Goal: Task Accomplishment & Management: Manage account settings

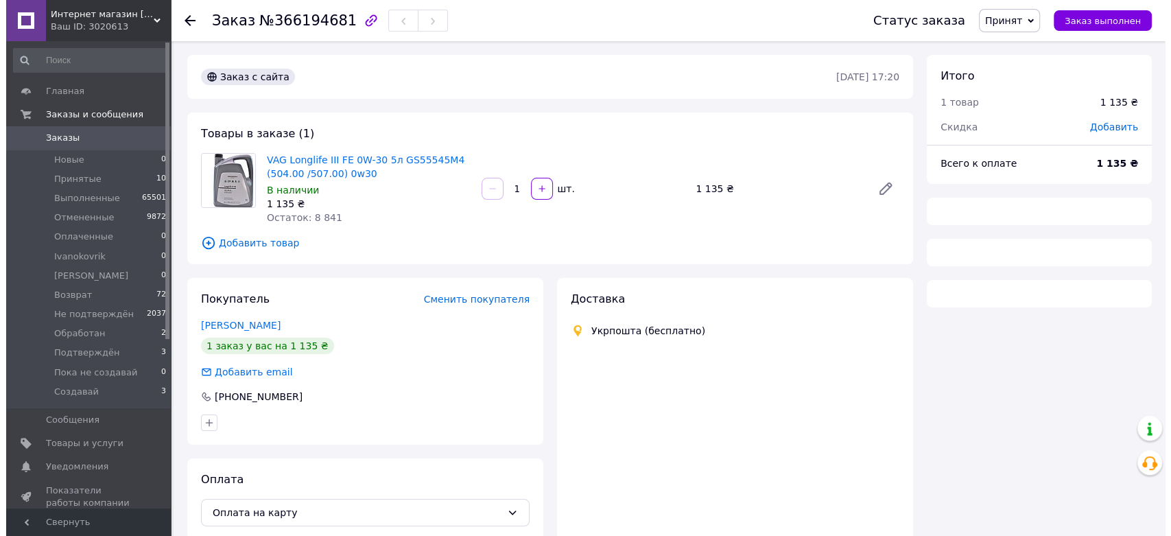
scroll to position [58, 0]
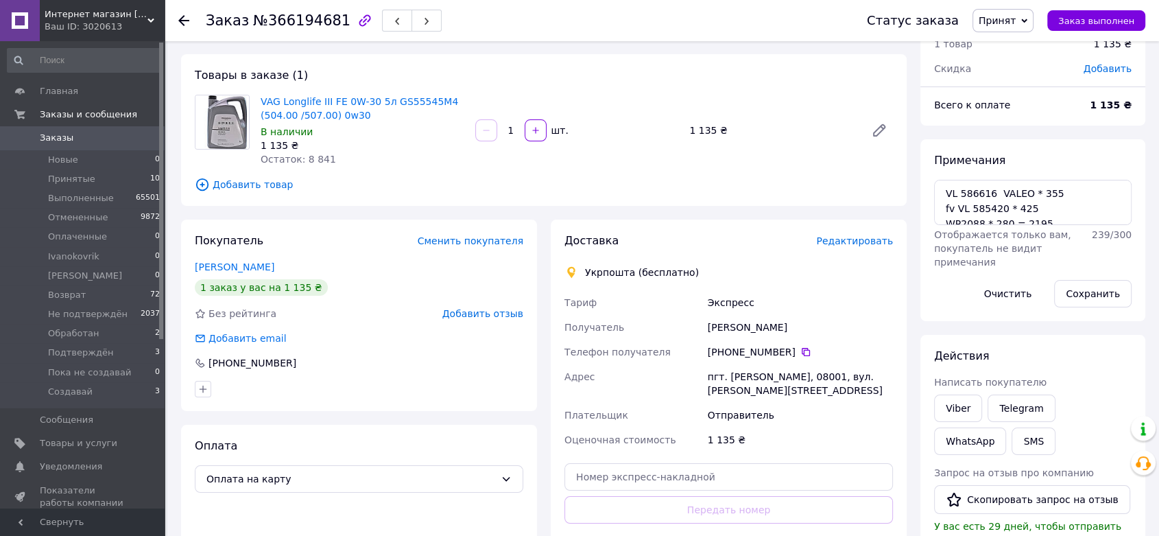
click at [867, 236] on span "Редактировать" at bounding box center [854, 240] width 77 height 11
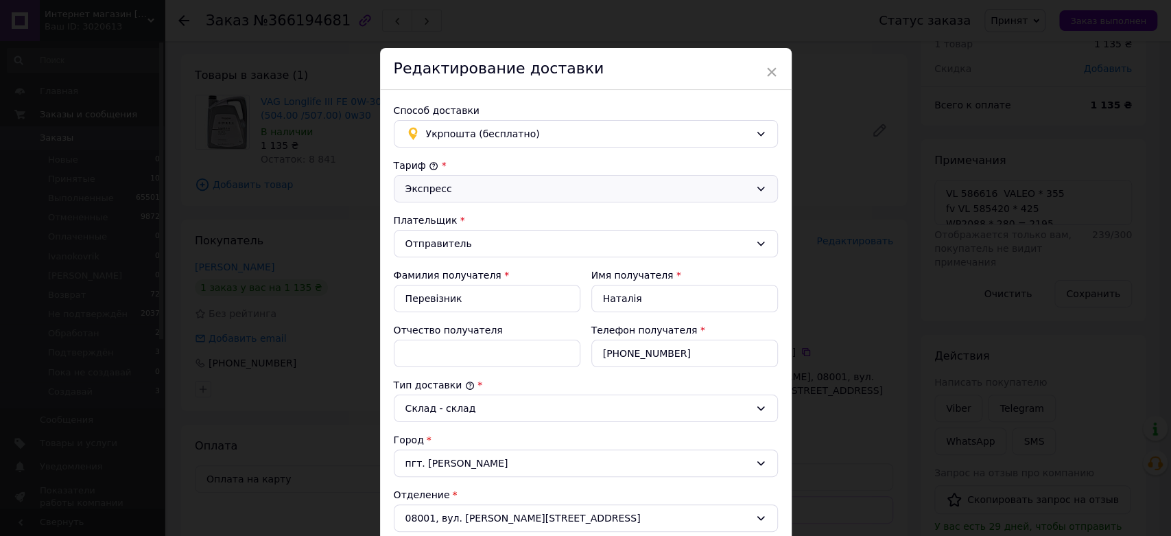
click at [439, 189] on div "Экспресс" at bounding box center [577, 188] width 344 height 15
click at [436, 215] on li "Стандарт" at bounding box center [583, 217] width 383 height 25
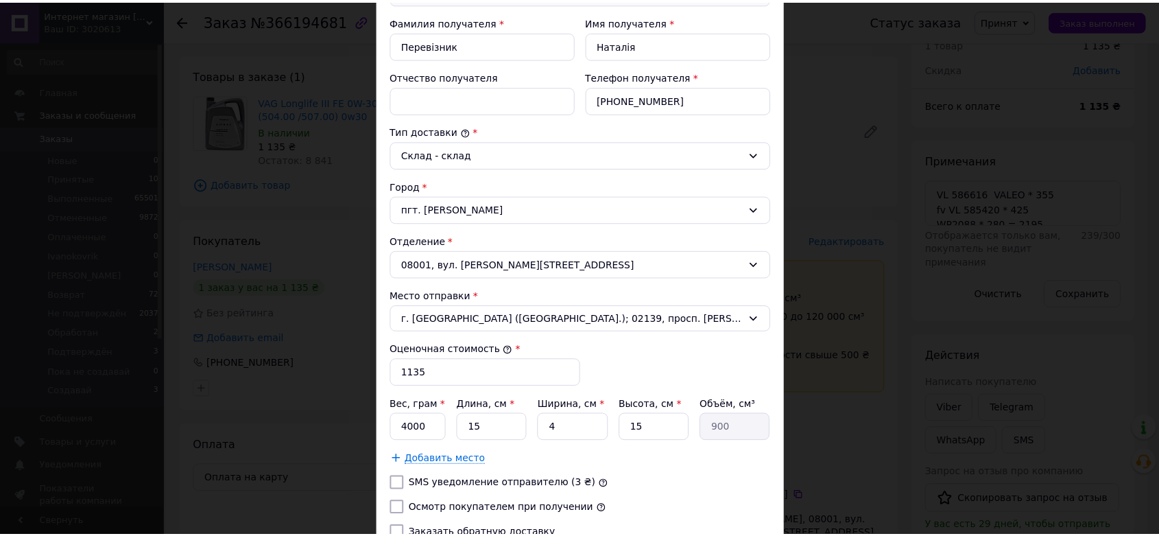
scroll to position [369, 0]
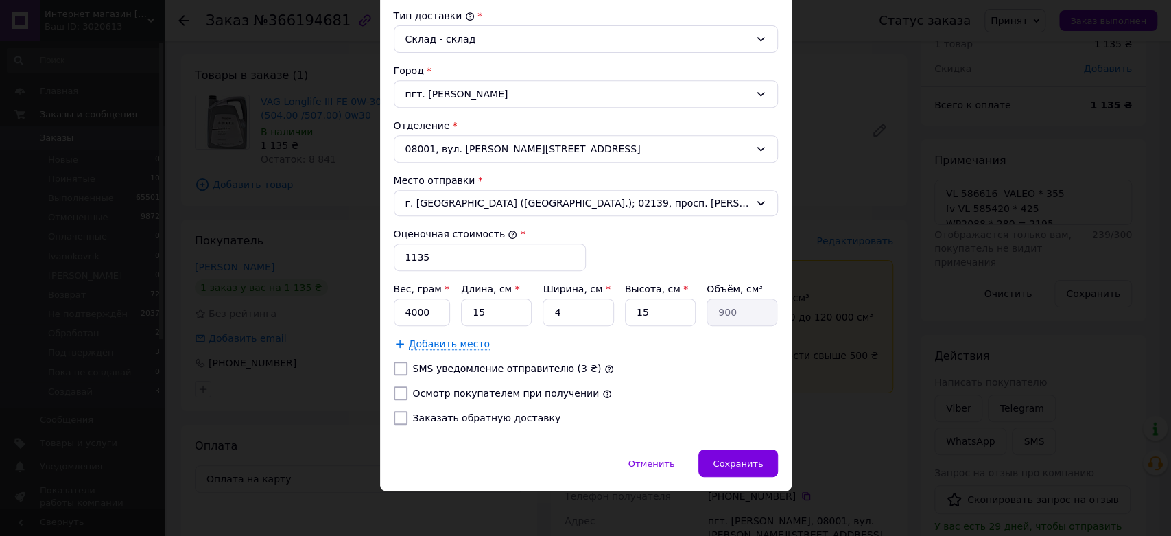
click at [396, 393] on input "Осмотр покупателем при получении" at bounding box center [401, 393] width 14 height 14
checkbox input "true"
click at [420, 257] on input "1135" at bounding box center [490, 256] width 192 height 27
type input "2195"
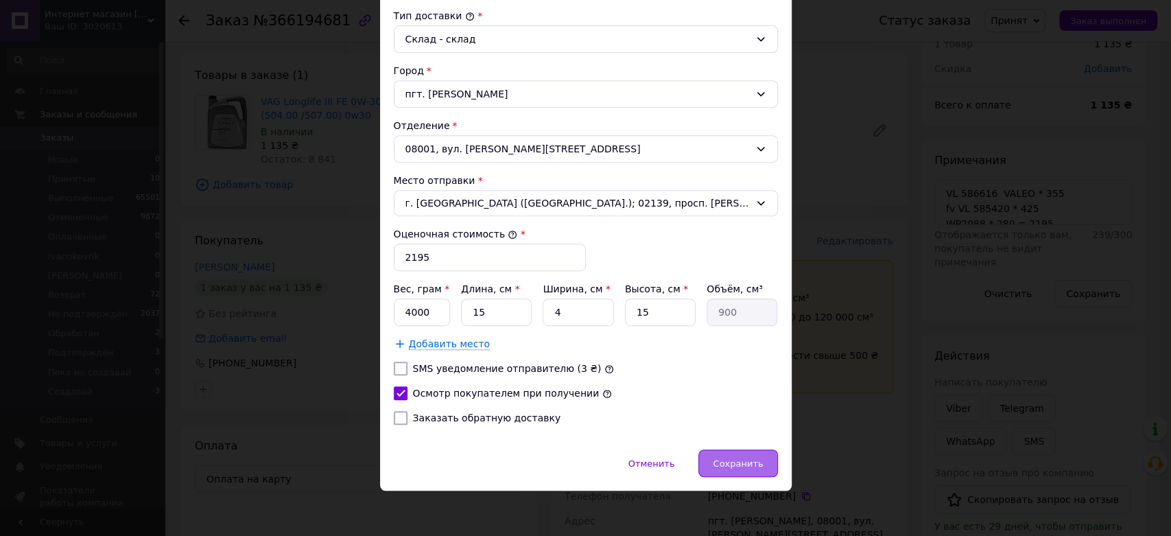
click at [741, 459] on span "Сохранить" at bounding box center [738, 463] width 50 height 10
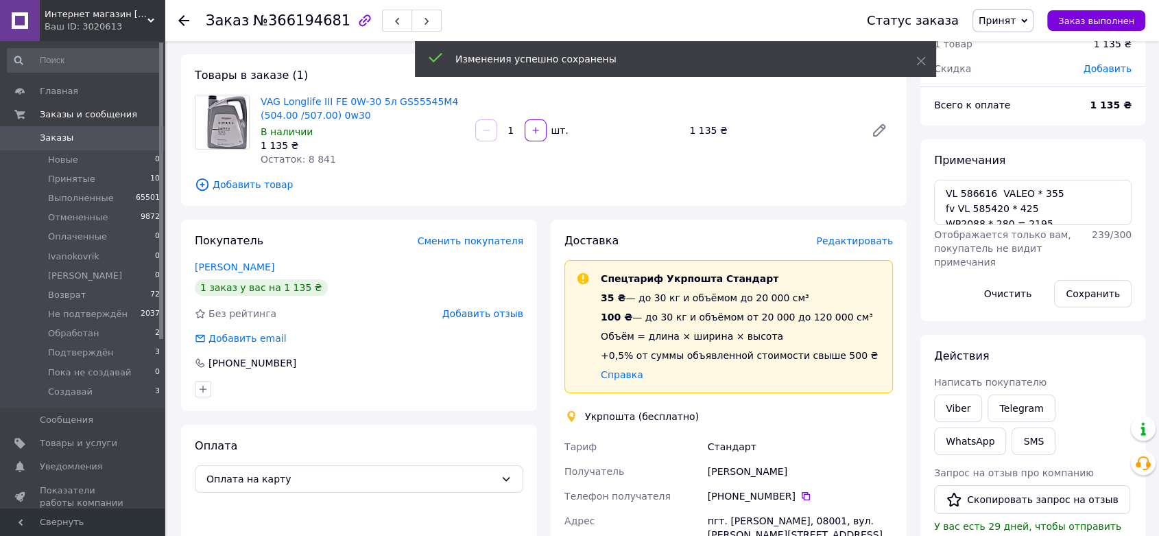
scroll to position [313, 0]
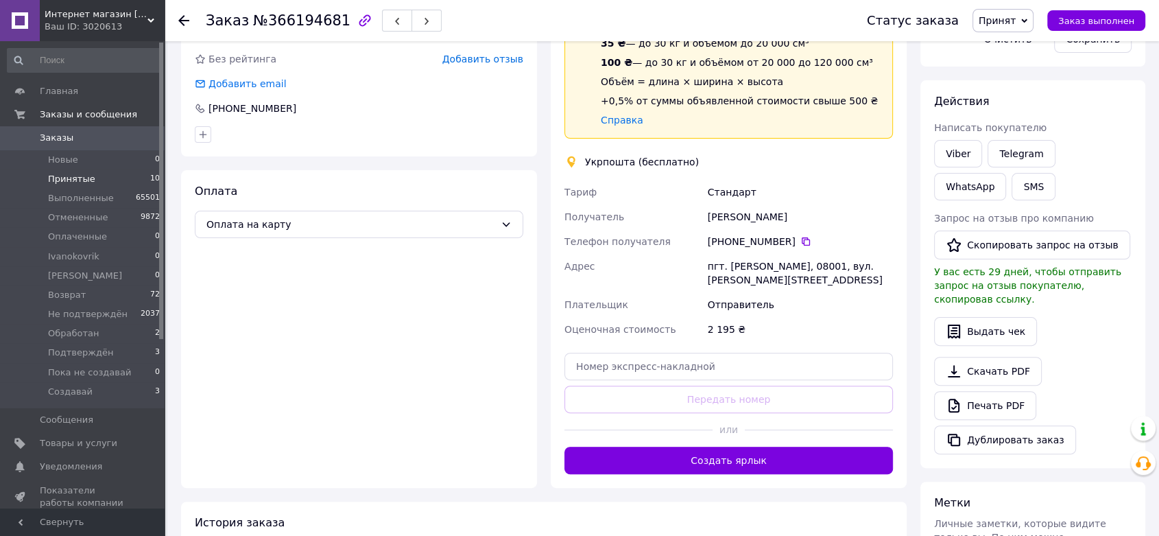
click at [77, 176] on span "Принятые" at bounding box center [71, 179] width 47 height 12
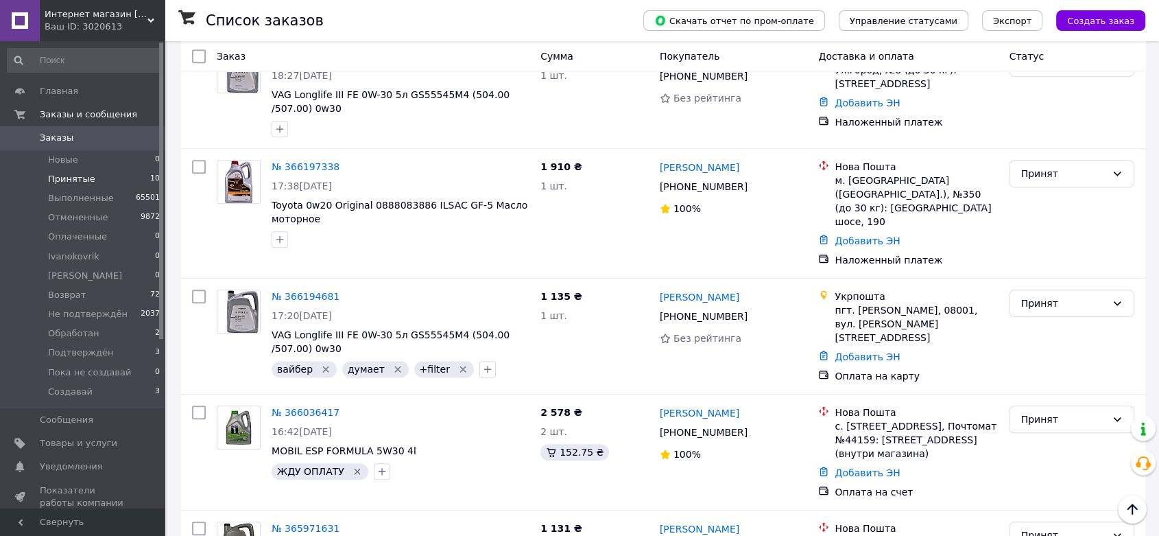
scroll to position [832, 0]
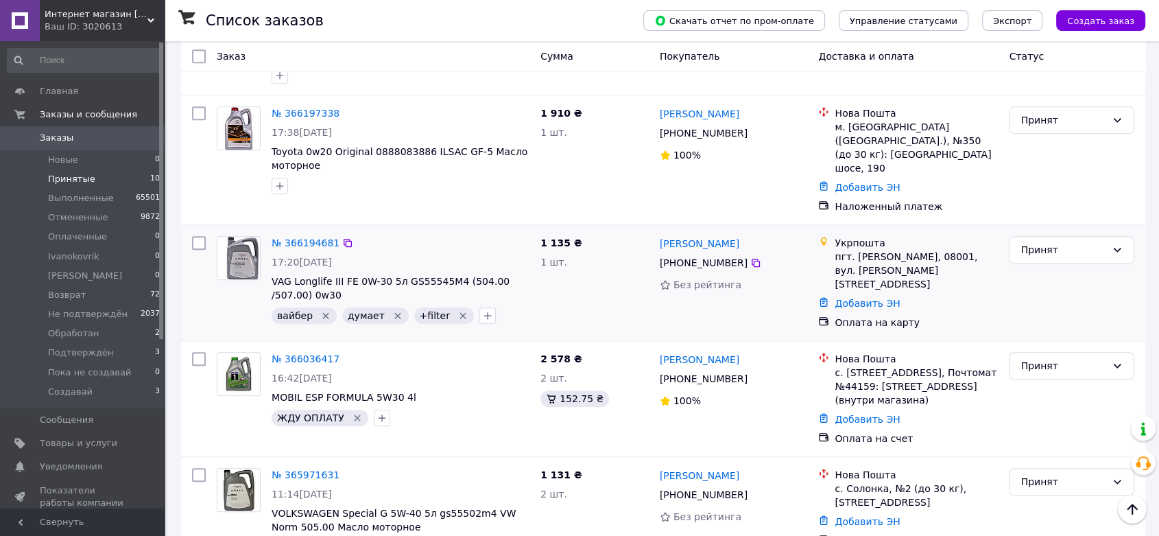
click at [394, 313] on icon "Удалить метку" at bounding box center [397, 316] width 6 height 6
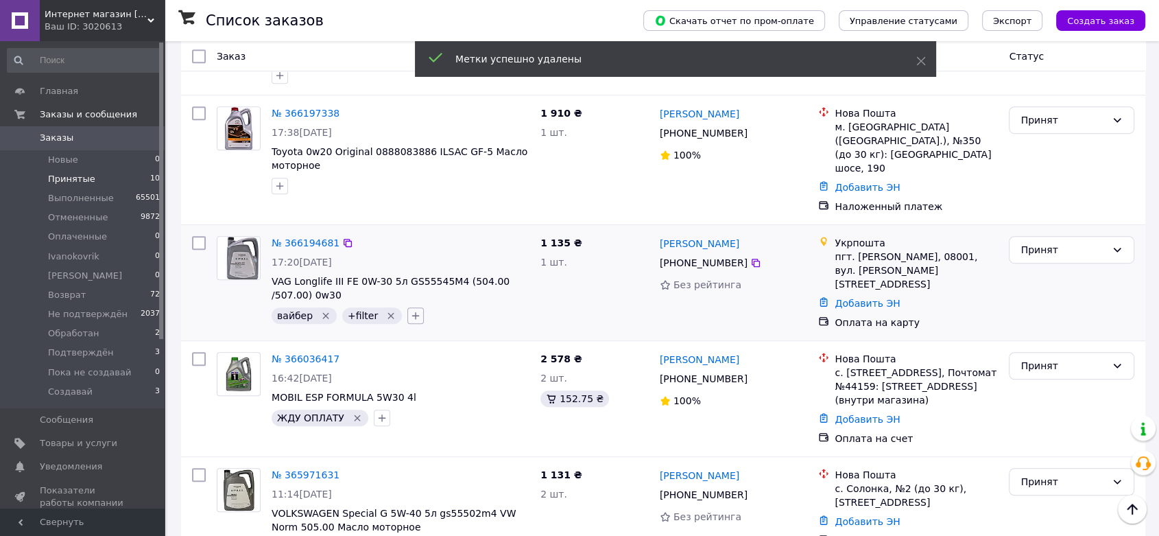
click at [410, 310] on icon "button" at bounding box center [415, 315] width 11 height 11
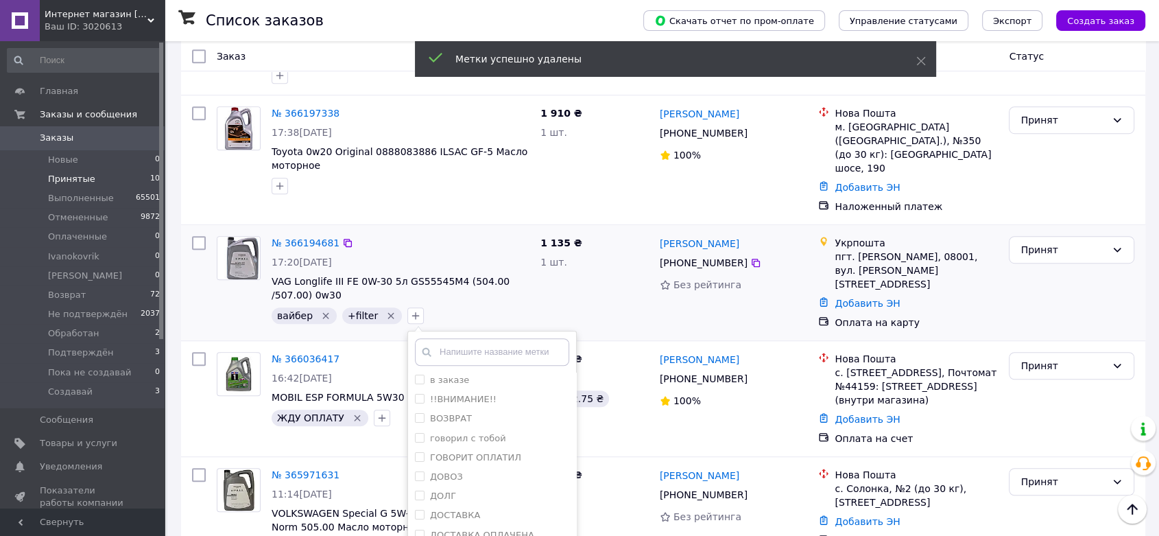
scroll to position [762, 0]
checkbox input "true"
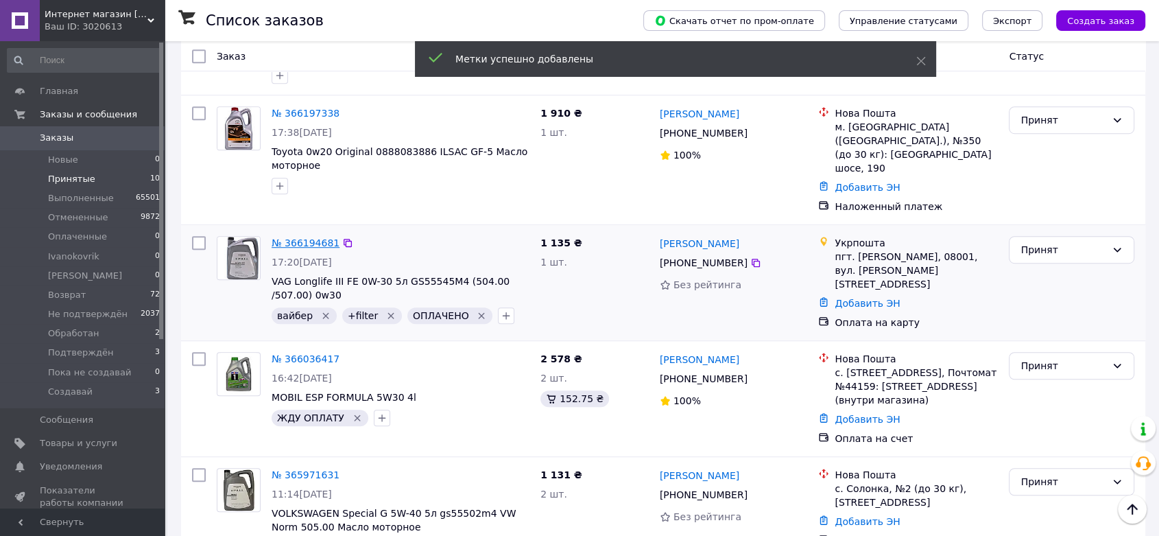
click at [291, 237] on link "№ 366194681" at bounding box center [306, 242] width 68 height 11
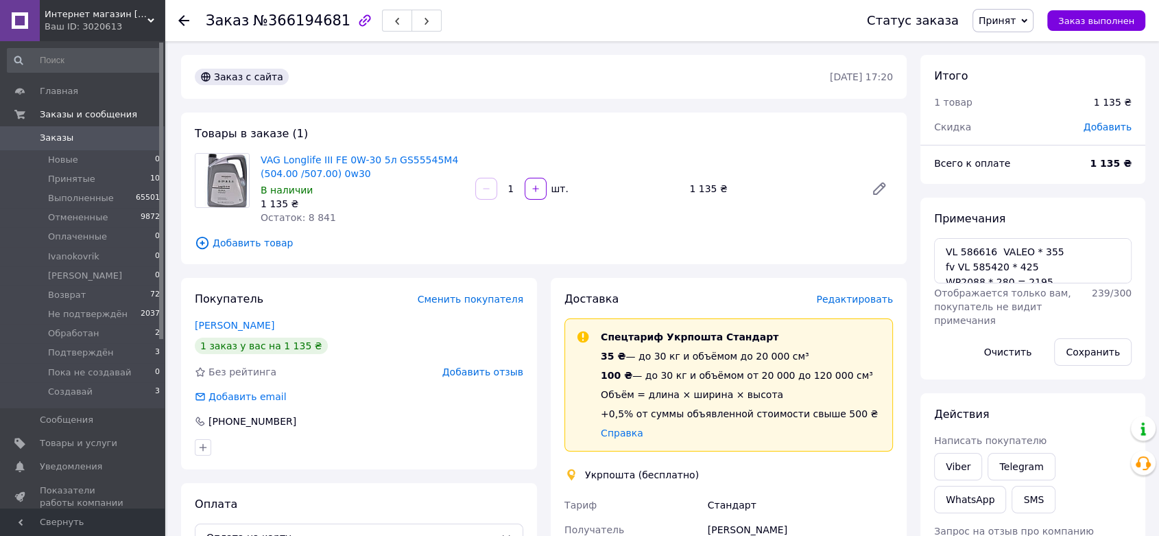
click at [1019, 27] on span "Принят" at bounding box center [1003, 20] width 61 height 23
click at [1022, 151] on li "Создавай" at bounding box center [1021, 156] width 97 height 21
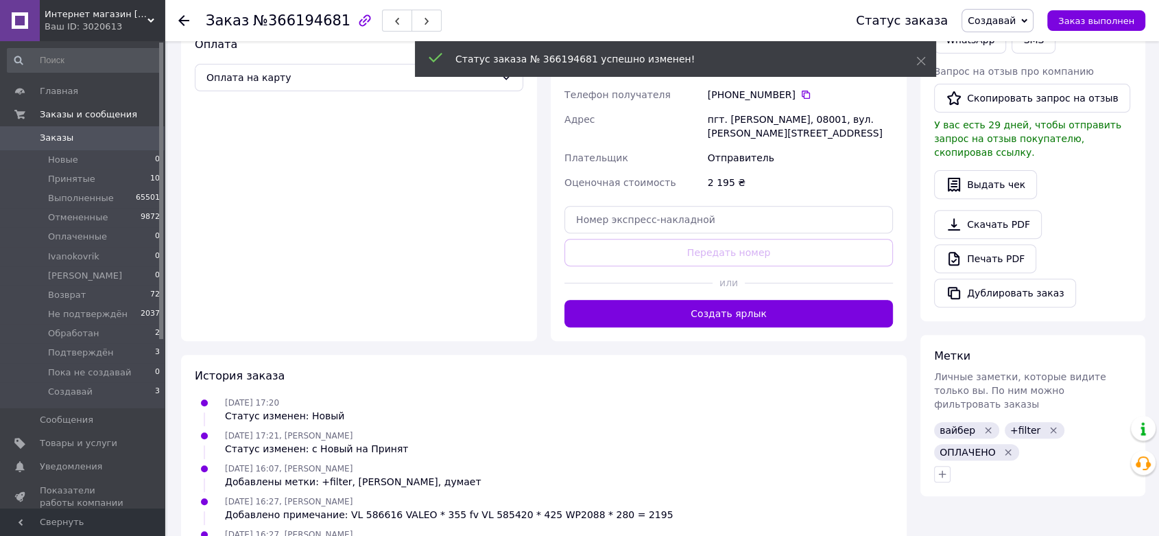
scroll to position [508, 0]
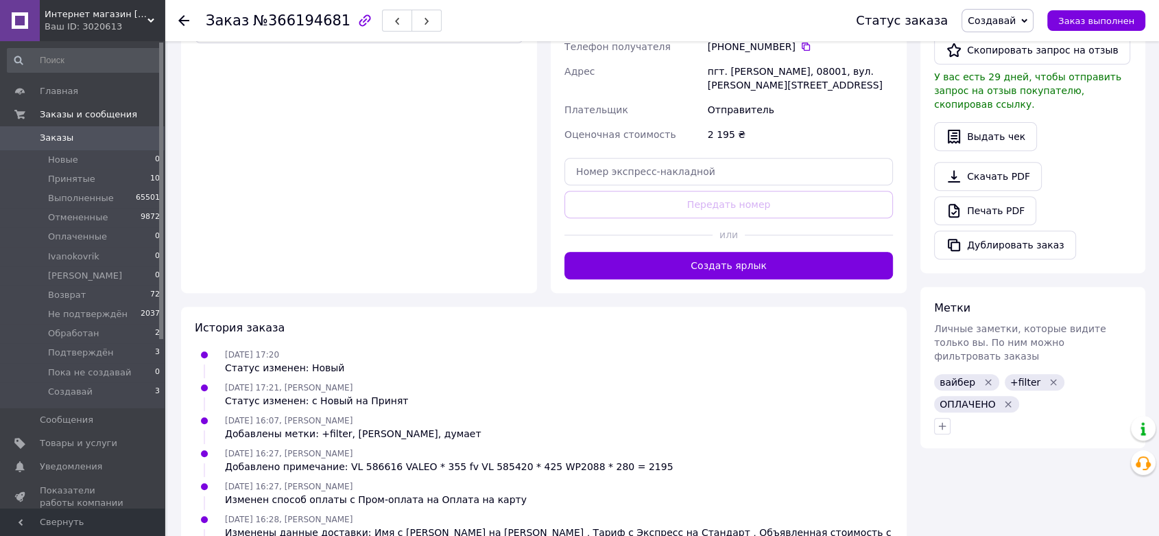
click at [79, 142] on span "Заказы" at bounding box center [83, 138] width 87 height 12
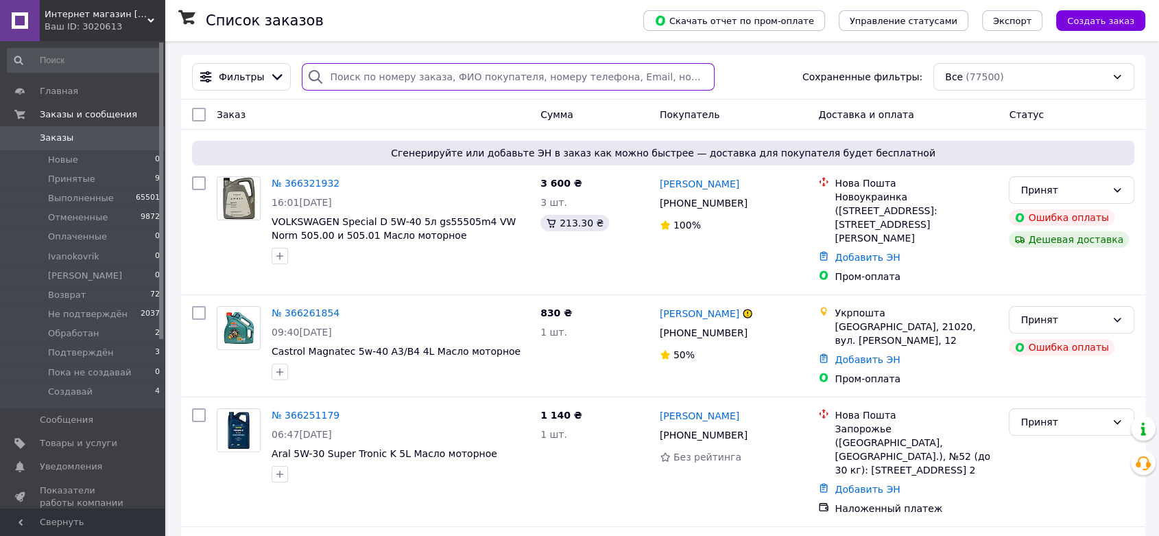
click at [366, 81] on input "search" at bounding box center [508, 76] width 413 height 27
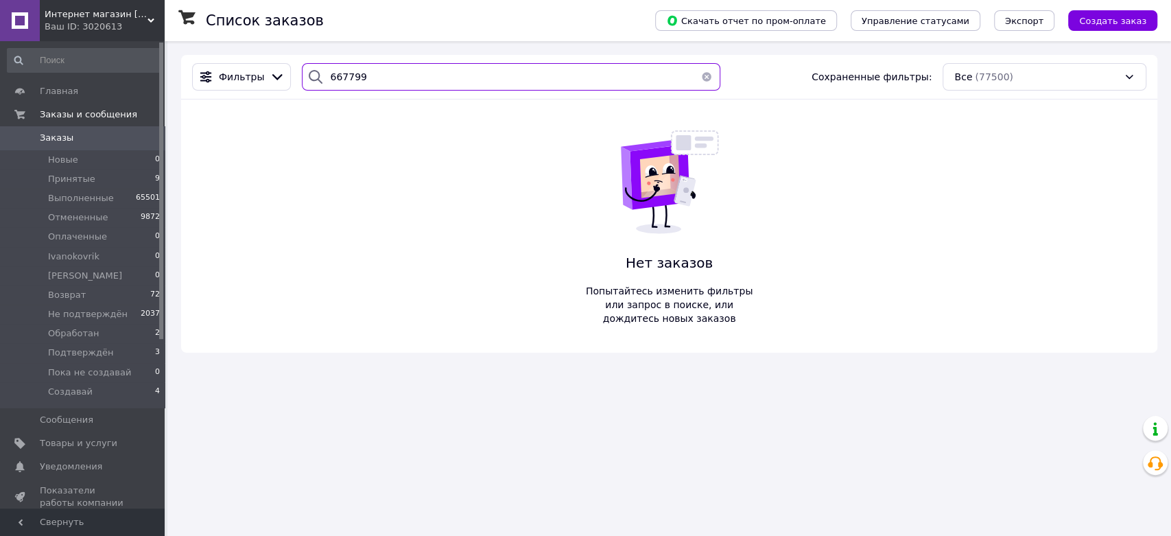
type input "667799"
click at [1133, 24] on span "Создать заказ" at bounding box center [1112, 21] width 67 height 10
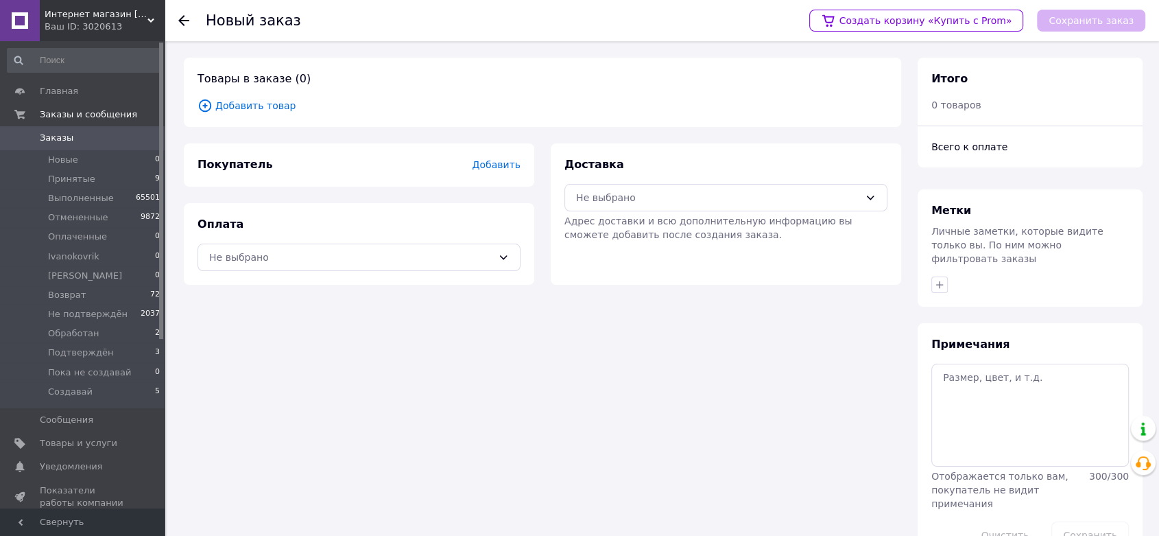
click at [252, 103] on span "Добавить товар" at bounding box center [543, 105] width 690 height 15
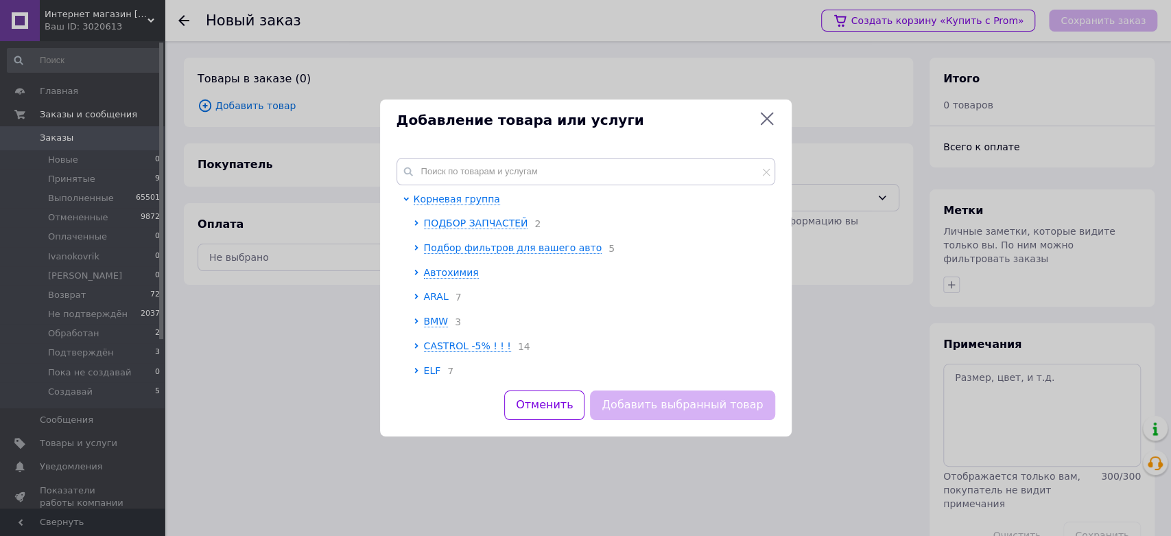
click at [442, 295] on span "ARAL" at bounding box center [436, 296] width 25 height 11
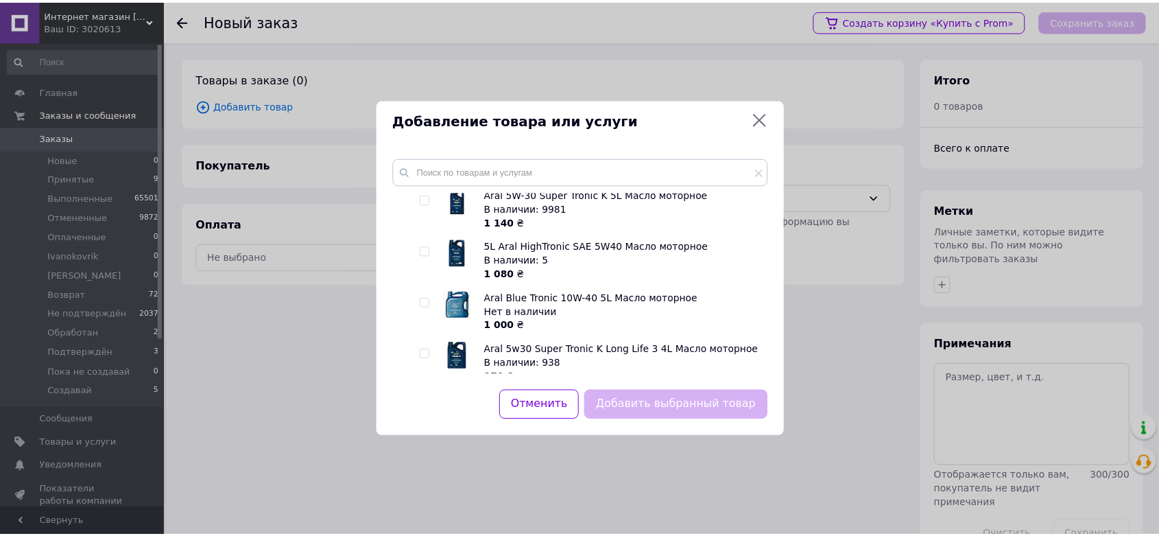
scroll to position [254, 0]
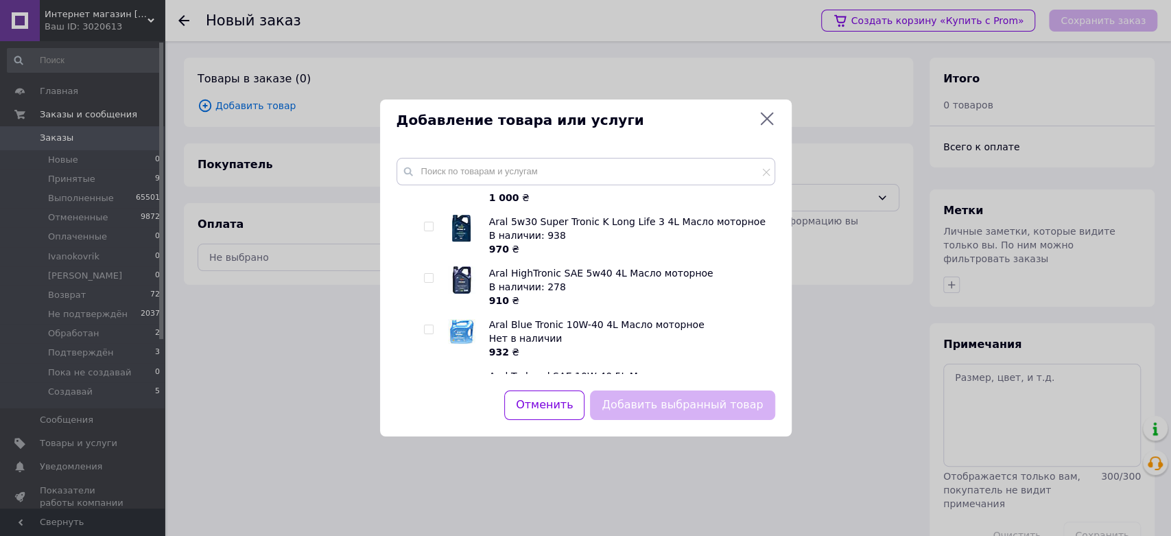
click at [433, 276] on div at bounding box center [429, 278] width 10 height 10
click at [429, 278] on input "checkbox" at bounding box center [428, 278] width 9 height 9
checkbox input "true"
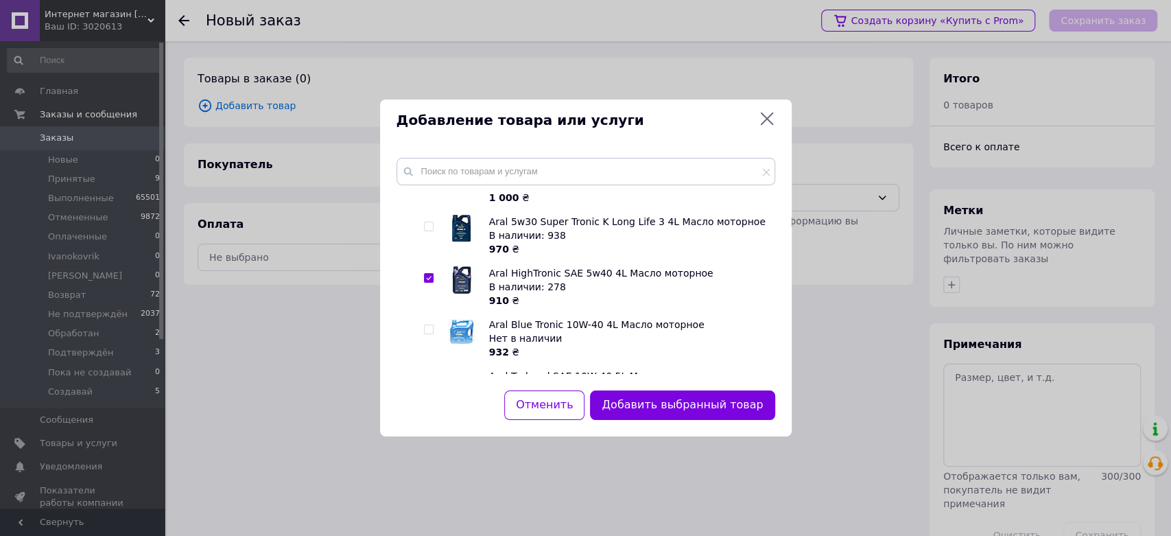
click at [680, 414] on button "Добавить выбранный товар" at bounding box center [682, 404] width 184 height 29
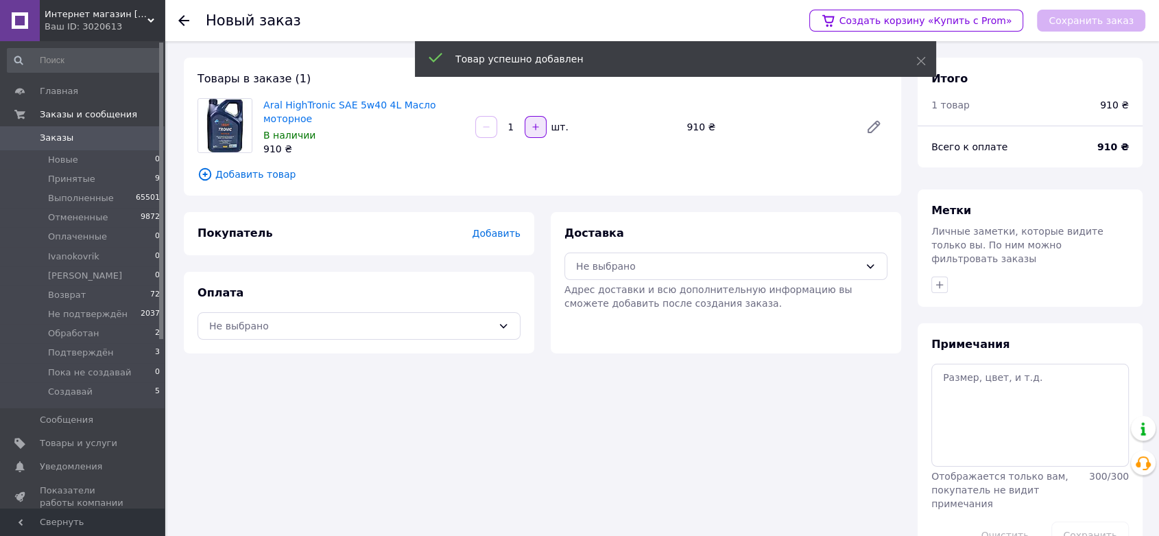
click at [531, 122] on icon "button" at bounding box center [536, 127] width 10 height 10
type input "2"
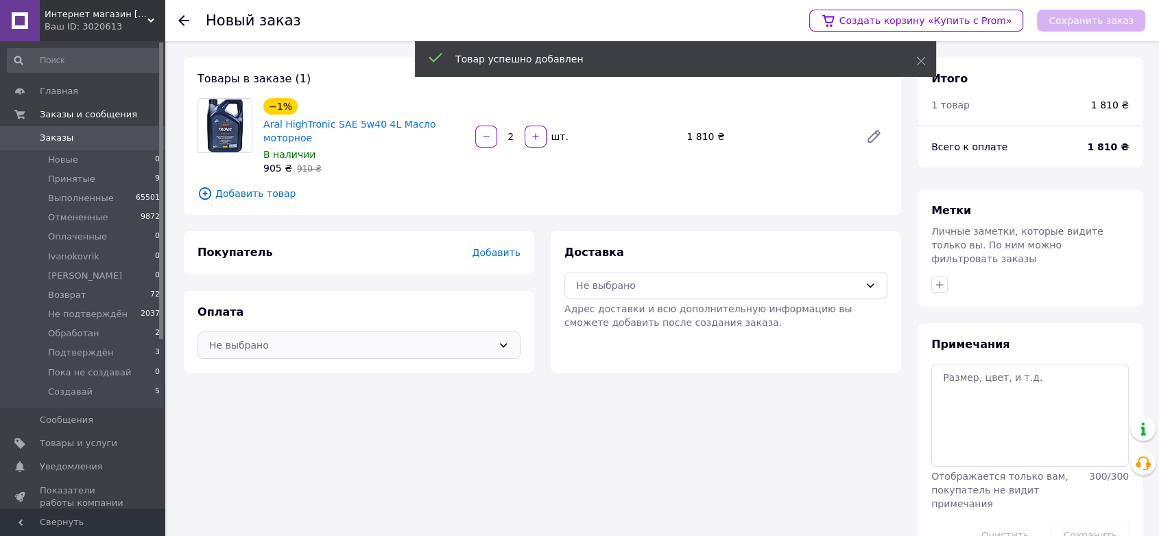
click at [244, 337] on div "Не выбрано" at bounding box center [350, 344] width 283 height 15
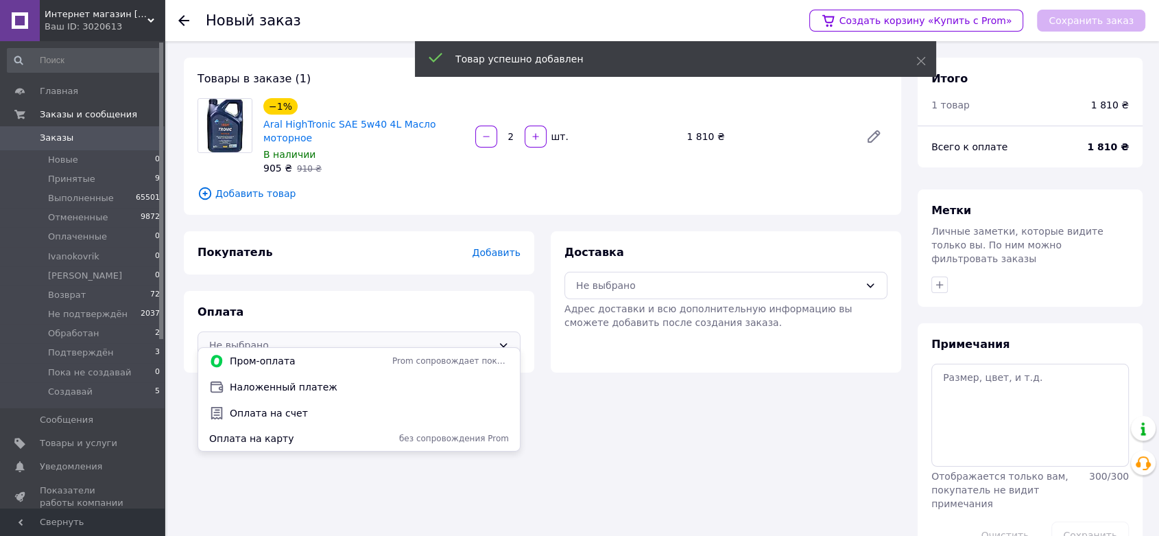
drag, startPoint x: 251, startPoint y: 384, endPoint x: 656, endPoint y: 289, distance: 416.2
click at [255, 384] on span "Наложенный платеж" at bounding box center [369, 387] width 279 height 14
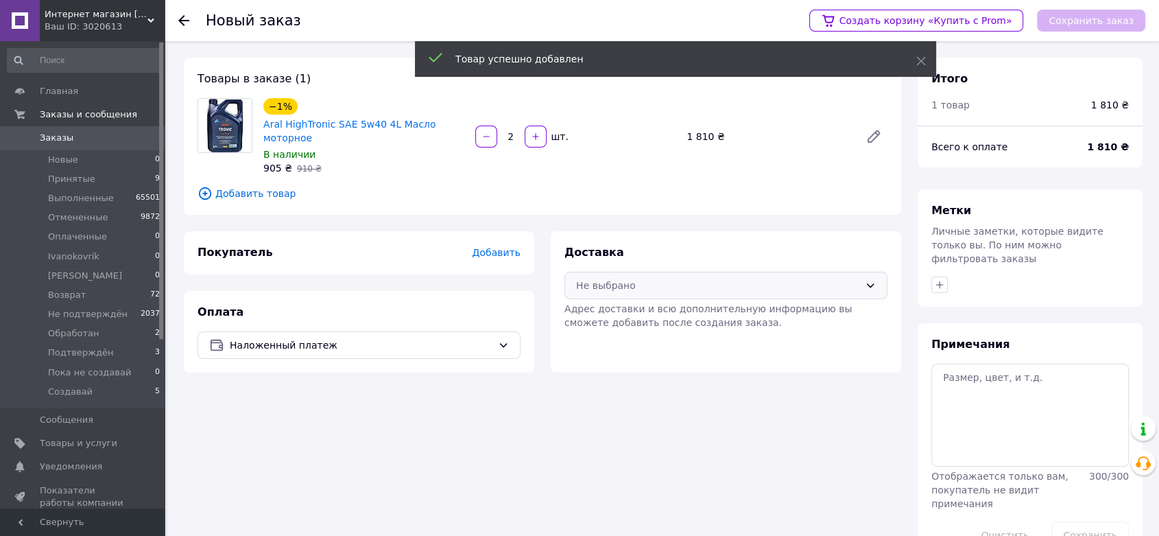
click at [645, 272] on div "Не выбрано" at bounding box center [725, 285] width 323 height 27
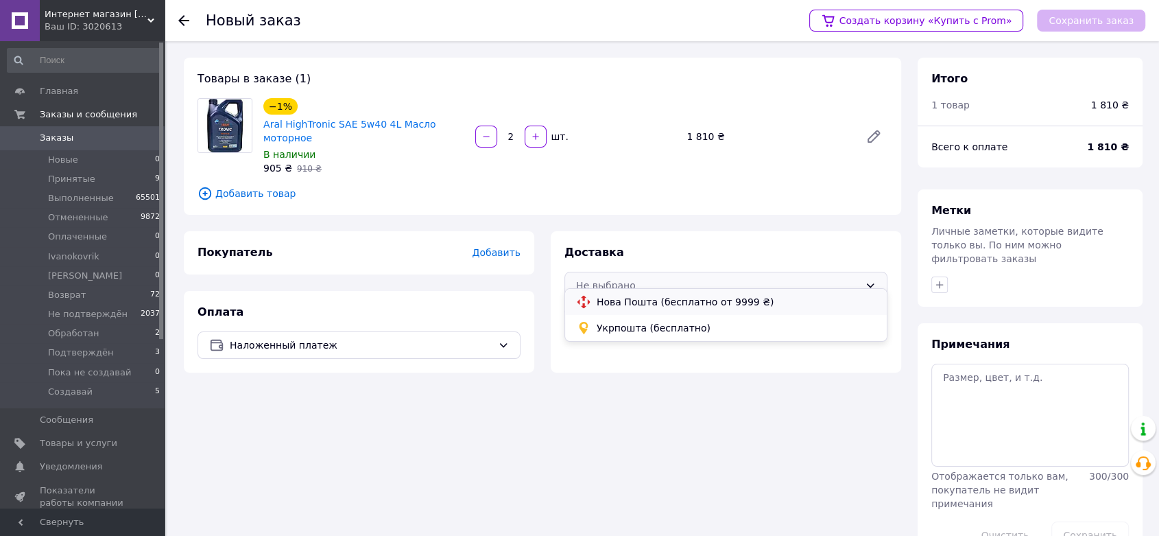
click at [613, 302] on span "Нова Пошта (бесплатно от 9999 ₴)" at bounding box center [736, 302] width 279 height 14
click at [936, 279] on icon "button" at bounding box center [939, 284] width 11 height 11
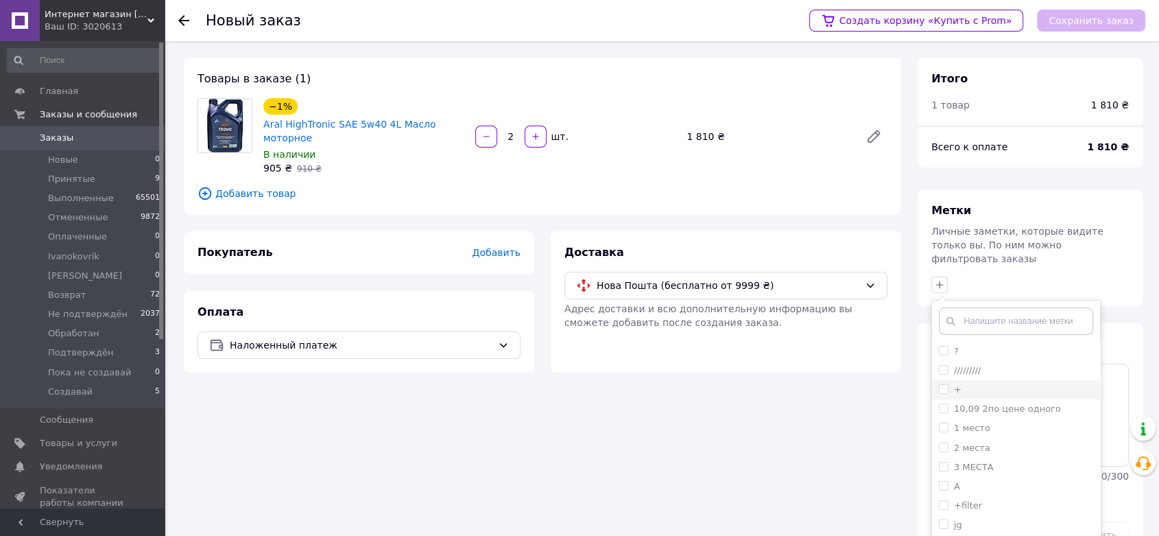
click at [946, 384] on input "+" at bounding box center [943, 388] width 9 height 9
checkbox input "true"
click at [968, 500] on label "+filter" at bounding box center [968, 505] width 28 height 10
checkbox input "true"
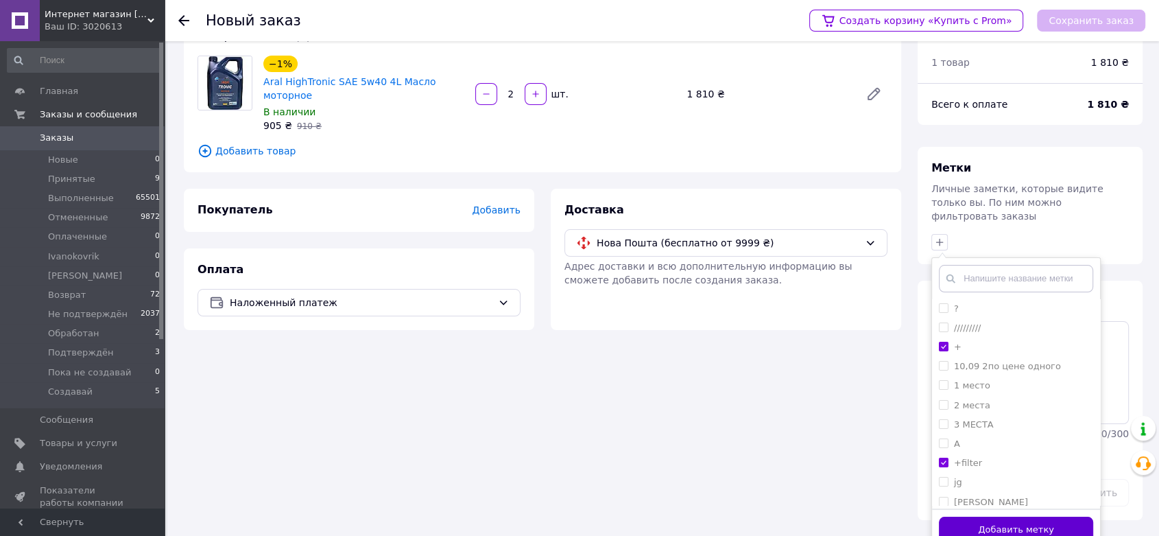
click at [960, 516] on button "Добавить метку" at bounding box center [1016, 529] width 154 height 27
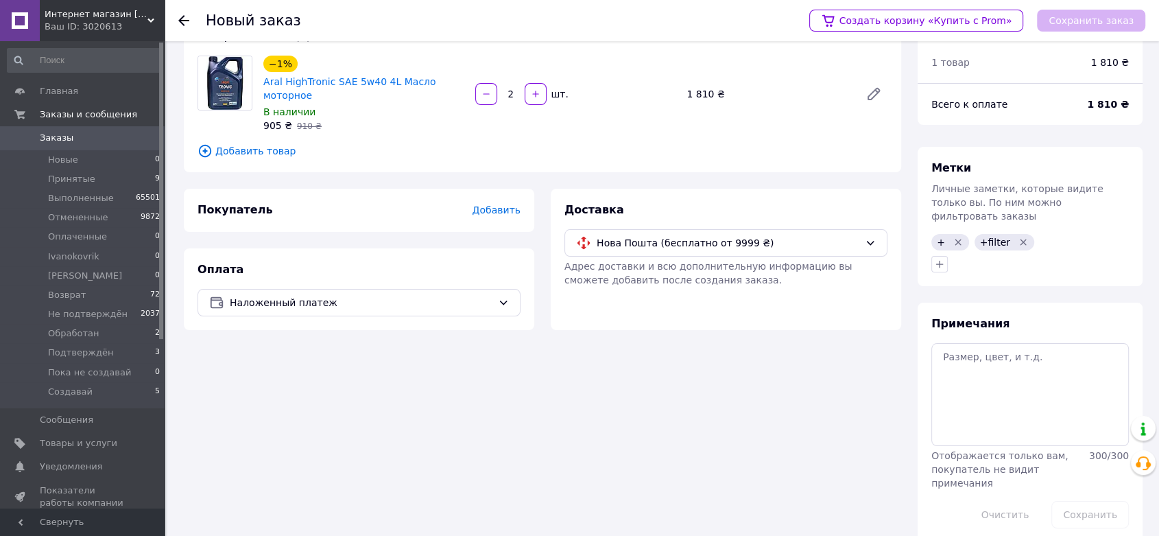
scroll to position [36, 0]
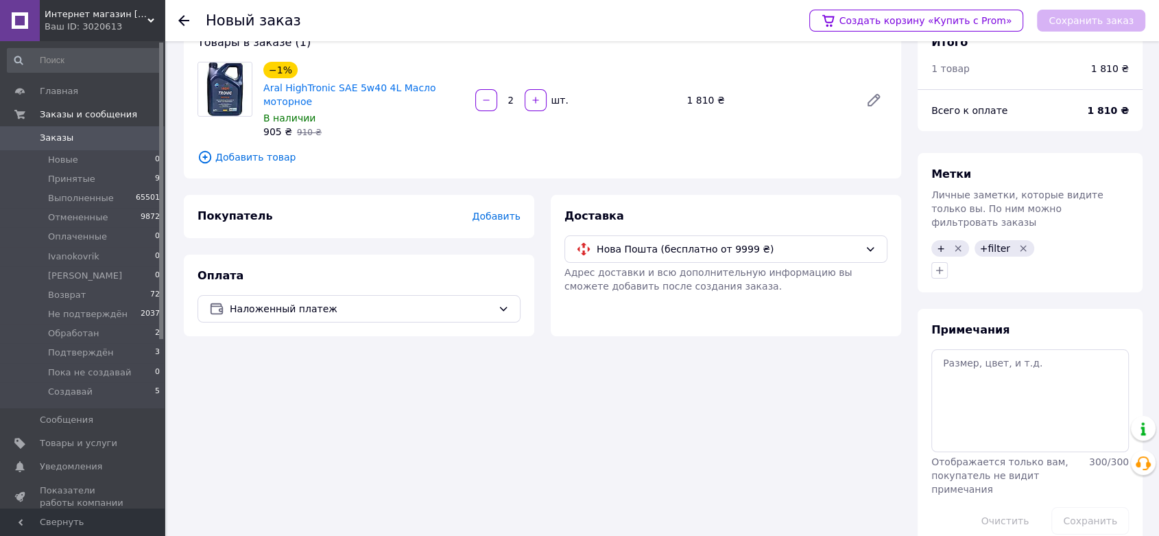
click at [495, 211] on span "Добавить" at bounding box center [497, 216] width 48 height 11
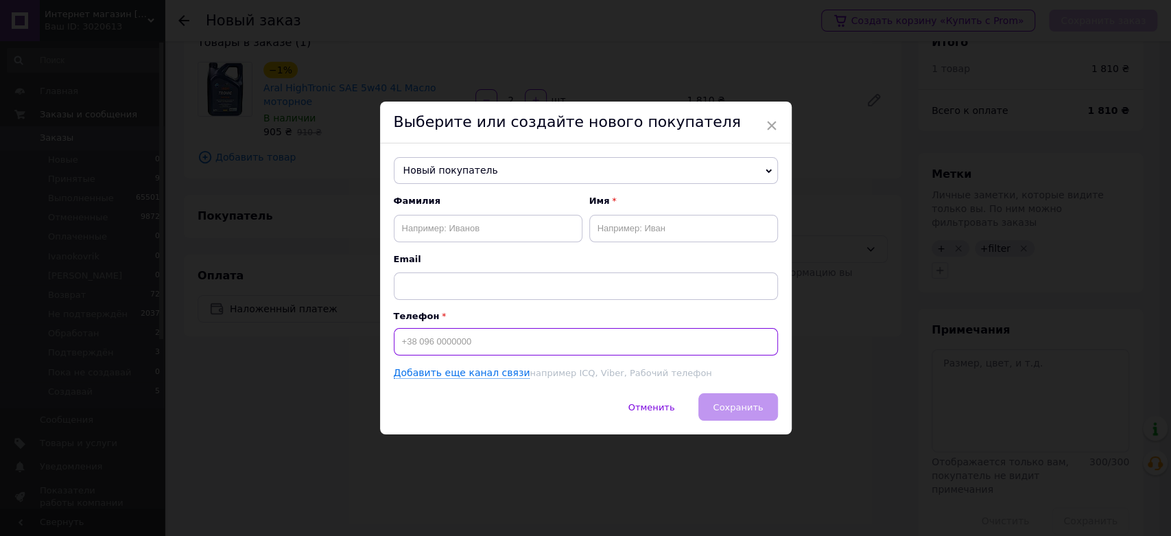
click at [460, 343] on input at bounding box center [586, 341] width 384 height 27
type input "[PHONE_NUMBER]"
click at [436, 235] on input "text" at bounding box center [488, 228] width 189 height 27
type input "ясногородський"
type input "[PERSON_NAME]"
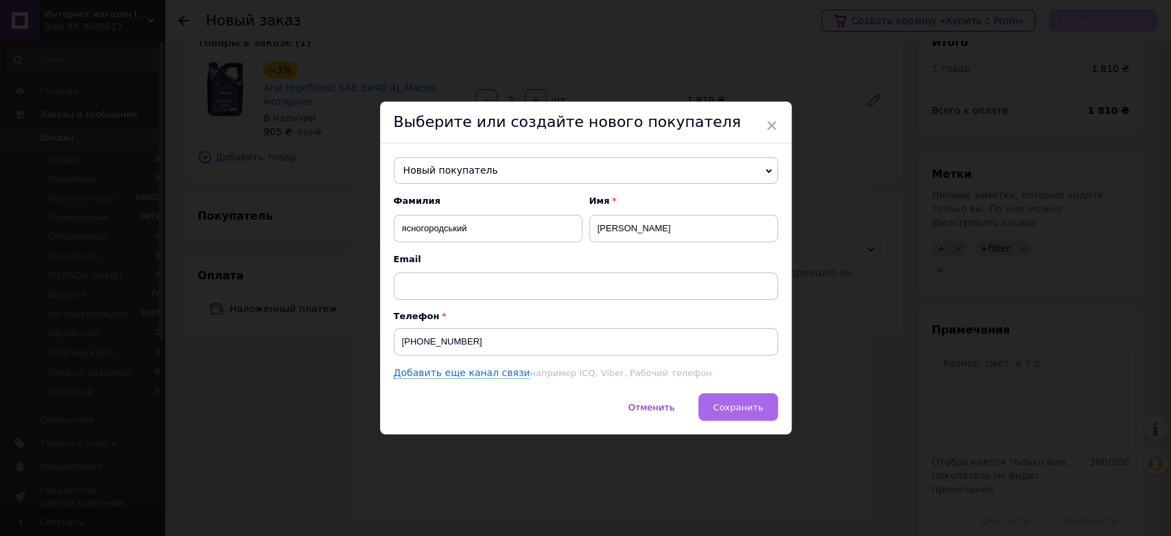
click at [723, 402] on span "Сохранить" at bounding box center [738, 407] width 50 height 10
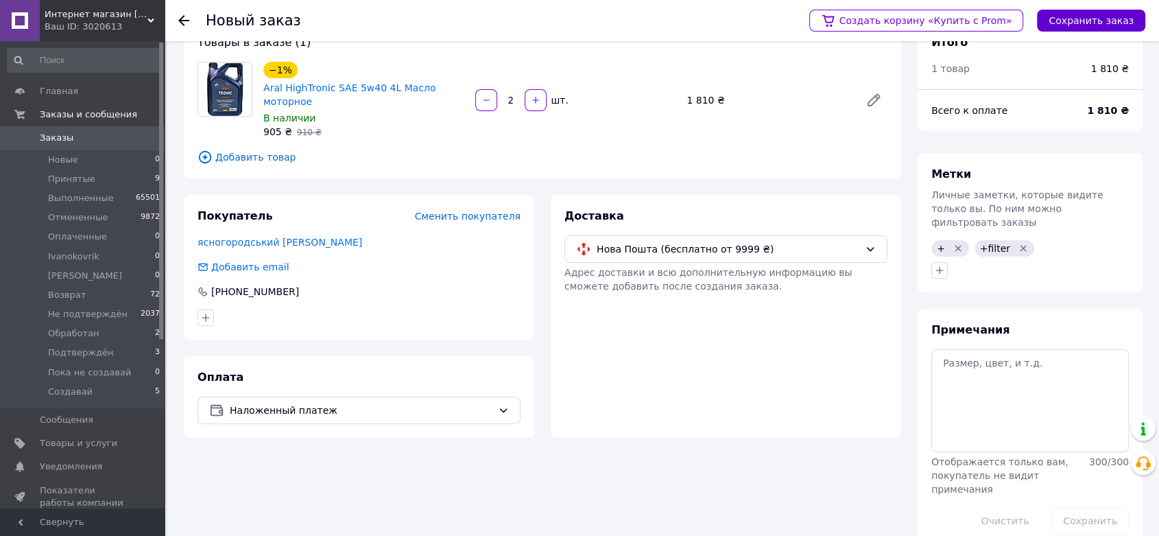
click at [1080, 27] on button "Сохранить заказ" at bounding box center [1091, 21] width 108 height 22
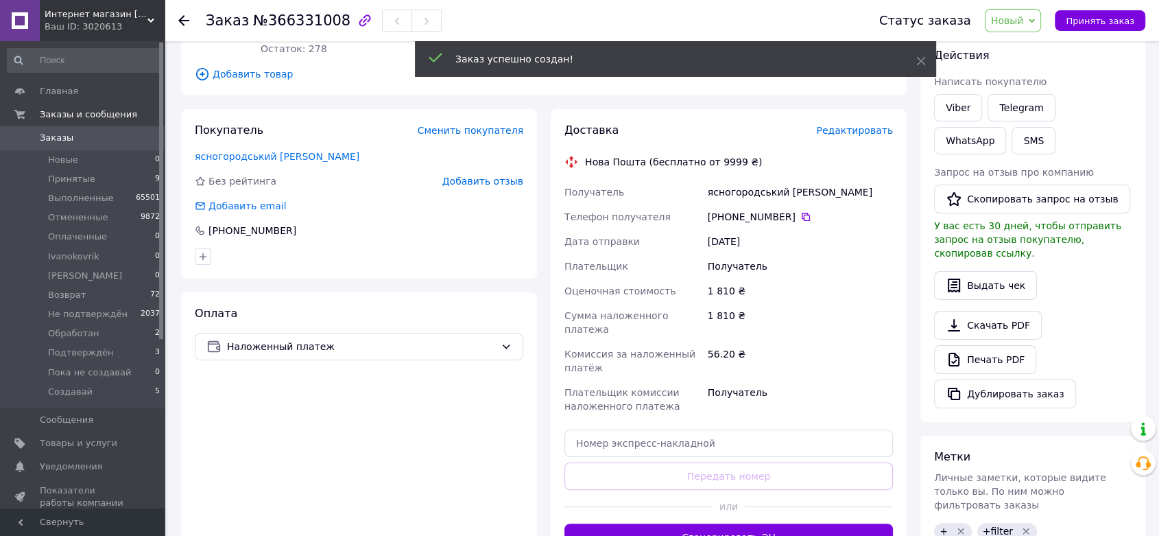
scroll to position [291, 0]
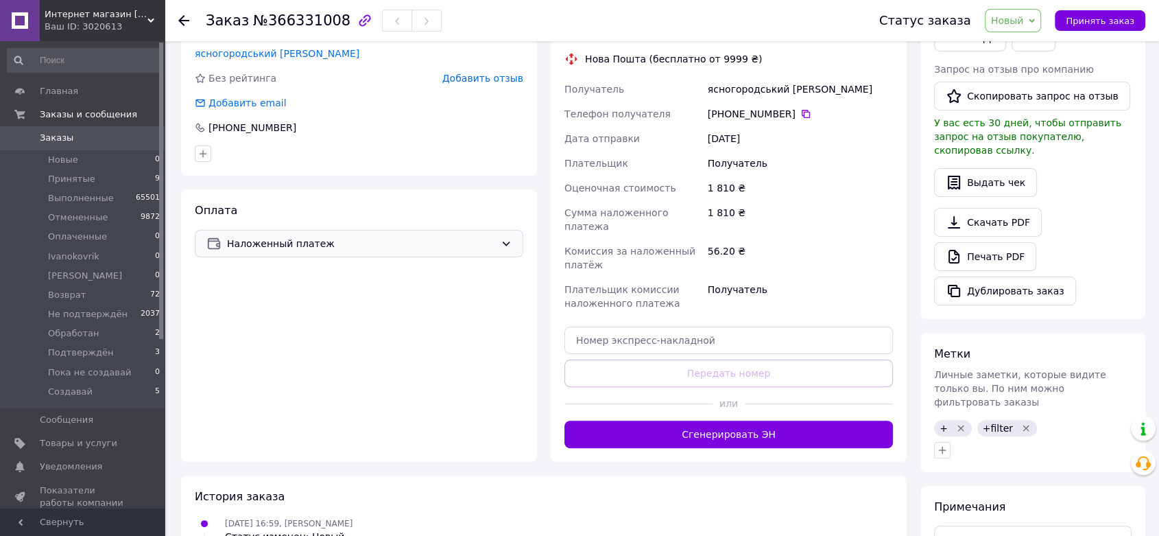
click at [291, 236] on span "Наложенный платеж" at bounding box center [361, 243] width 268 height 15
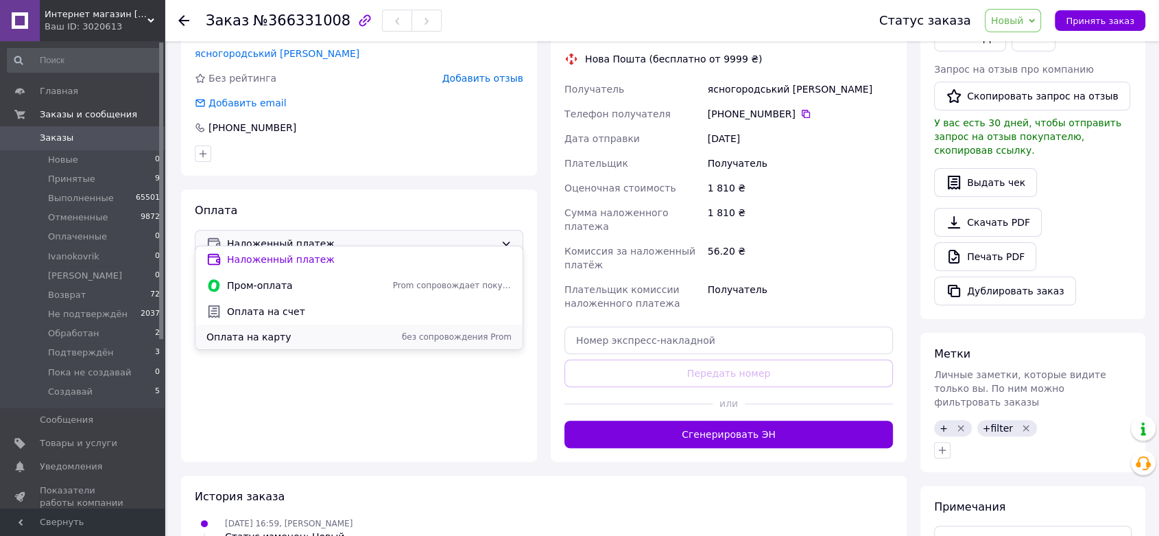
click at [274, 333] on span "Оплата на карту" at bounding box center [296, 337] width 181 height 14
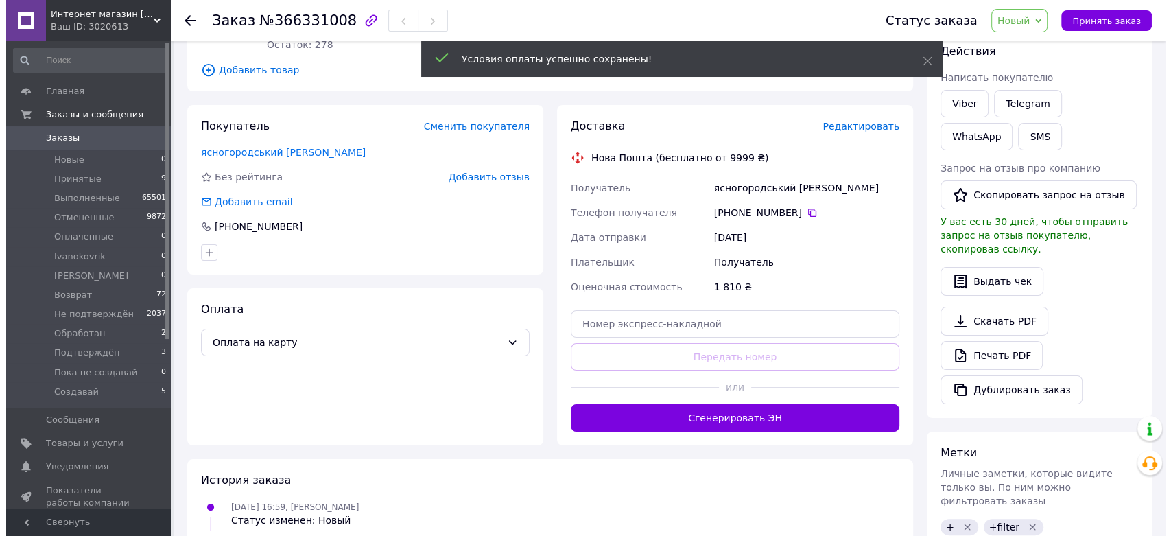
scroll to position [163, 0]
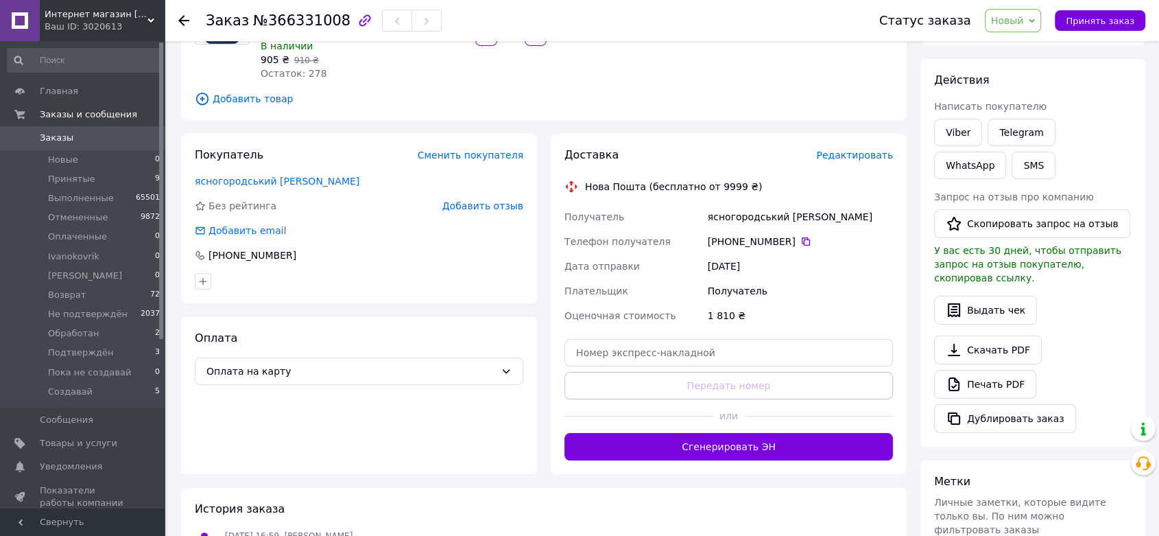
click at [866, 150] on span "Редактировать" at bounding box center [854, 155] width 77 height 11
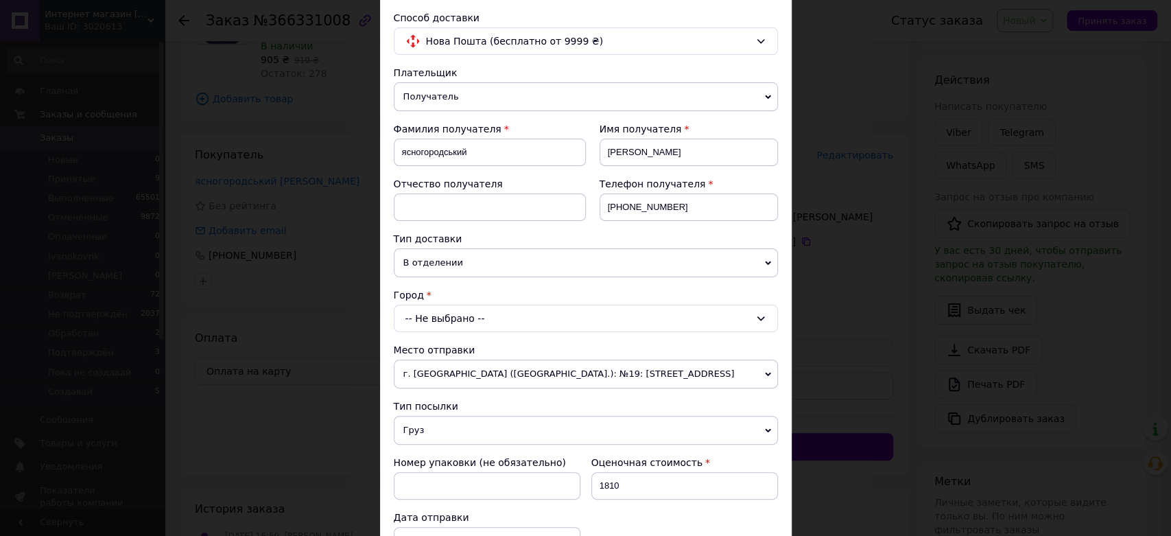
scroll to position [126, 0]
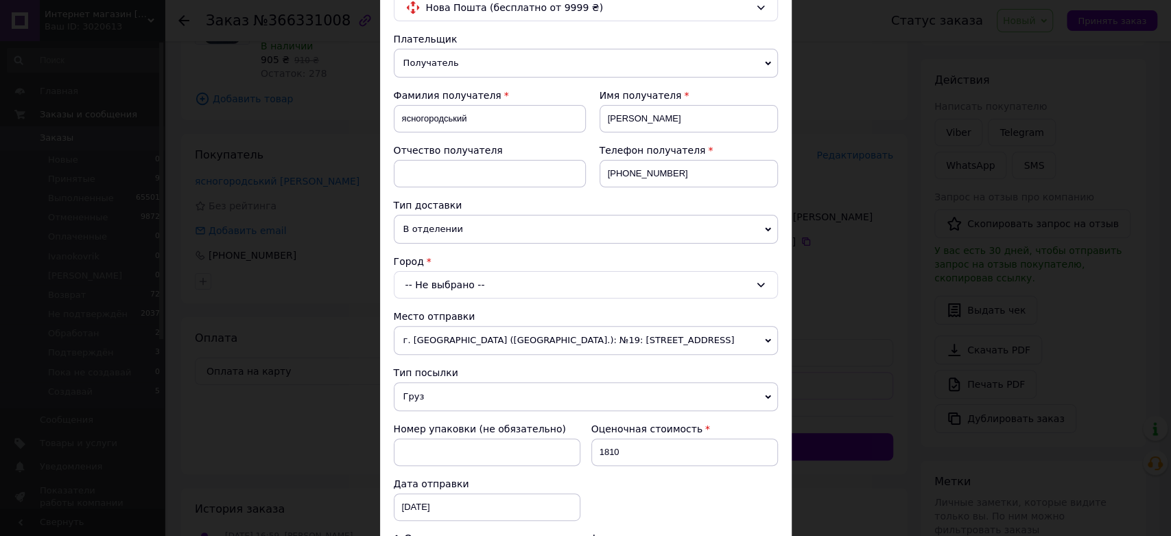
click at [425, 278] on div "-- Не выбрано --" at bounding box center [586, 284] width 384 height 27
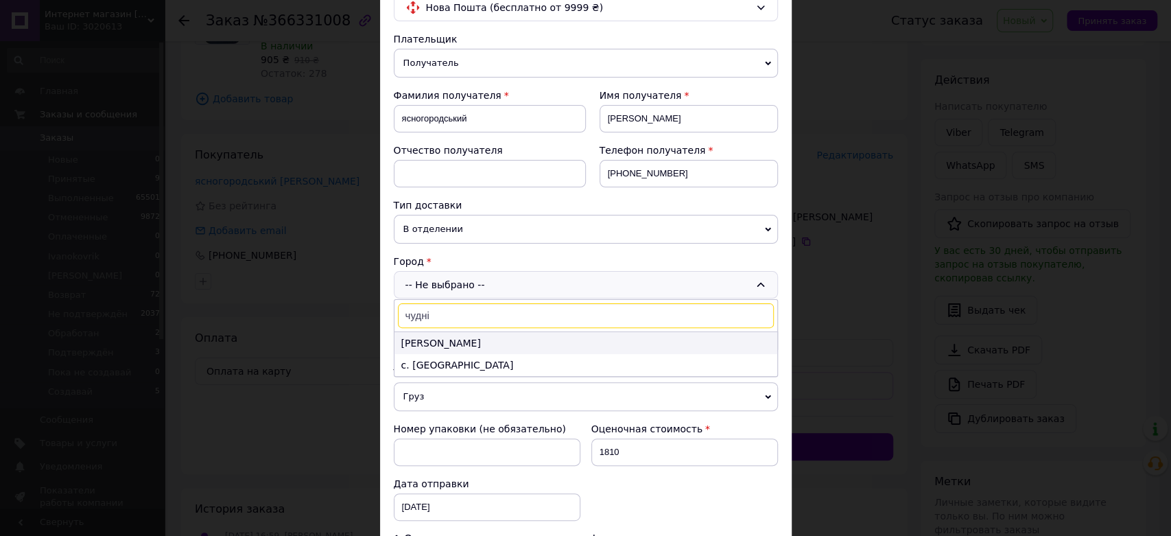
type input "чудні"
click at [439, 341] on li "[PERSON_NAME]" at bounding box center [585, 343] width 383 height 22
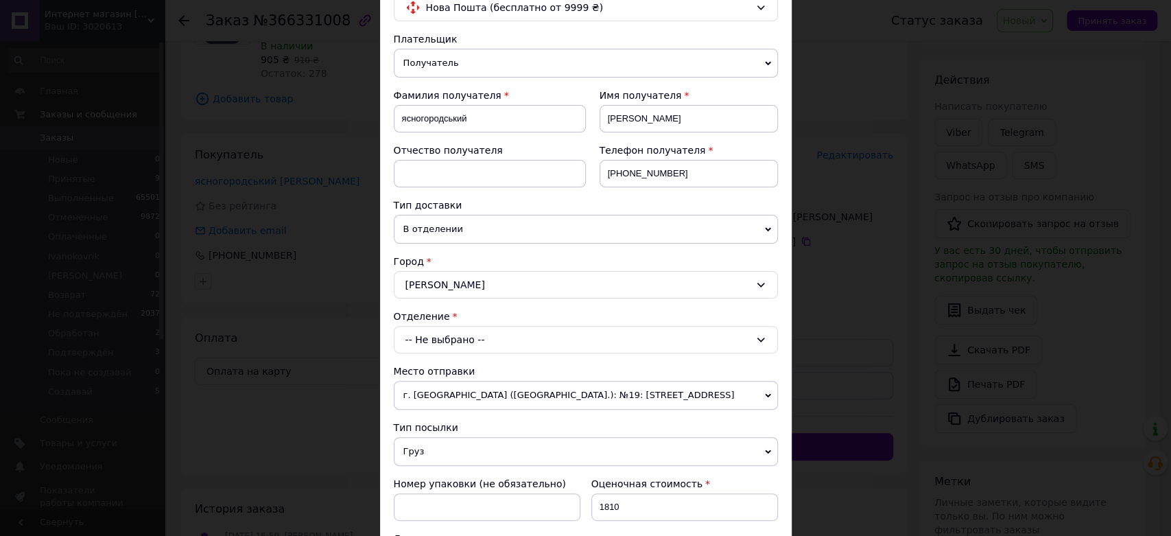
click at [440, 341] on div "-- Не выбрано --" at bounding box center [586, 339] width 384 height 27
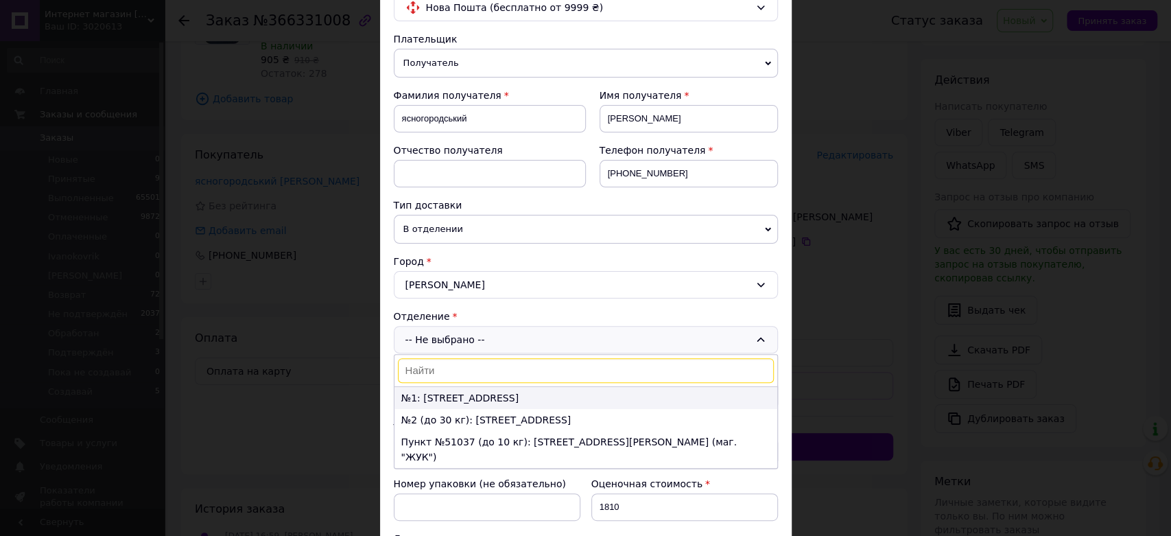
click at [423, 394] on li "№1: [STREET_ADDRESS]" at bounding box center [585, 398] width 383 height 22
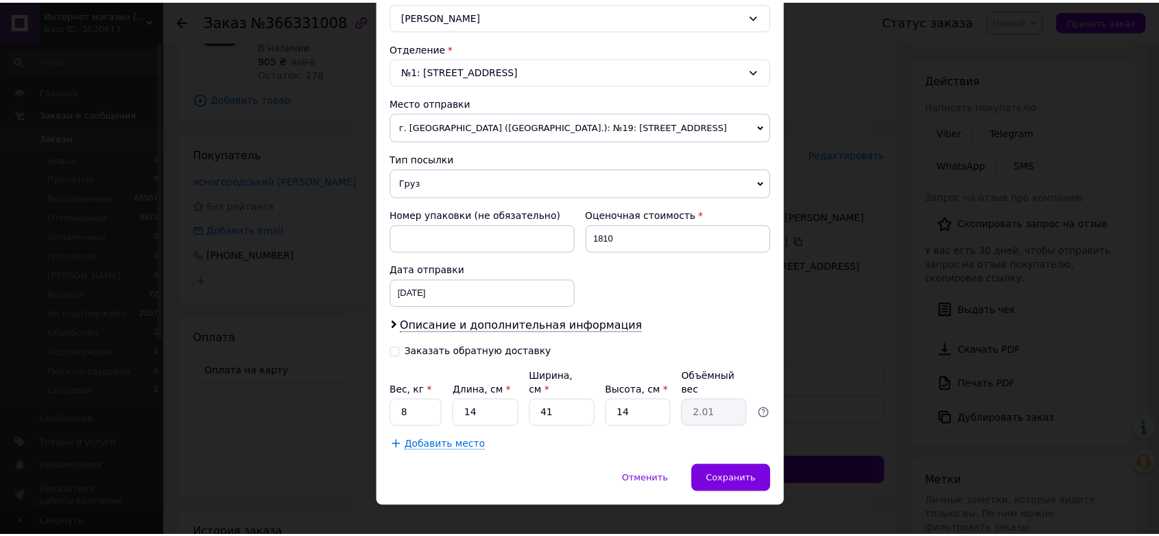
scroll to position [397, 0]
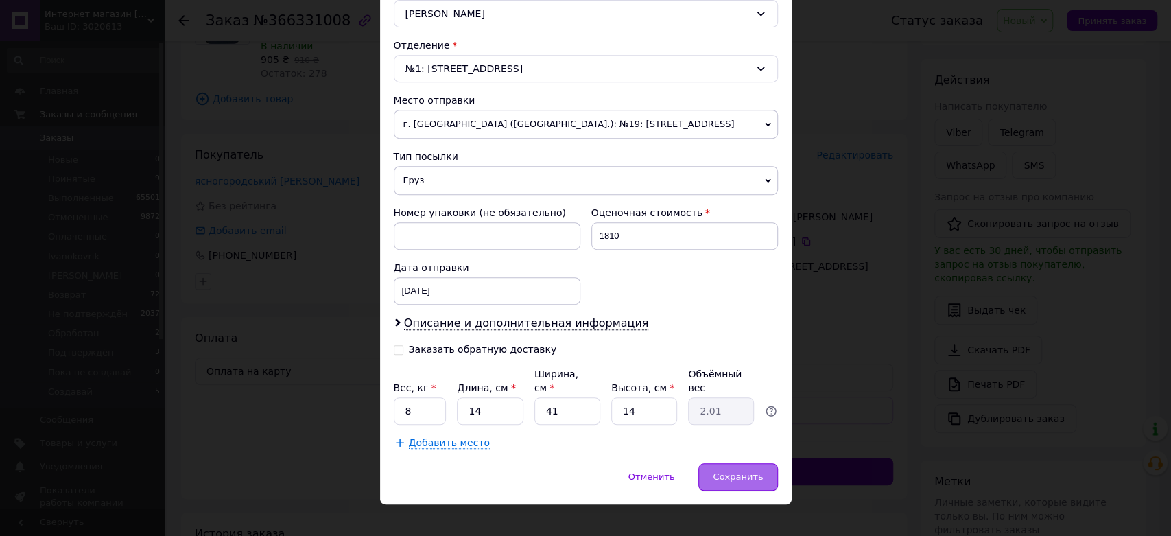
click at [732, 471] on span "Сохранить" at bounding box center [738, 476] width 50 height 10
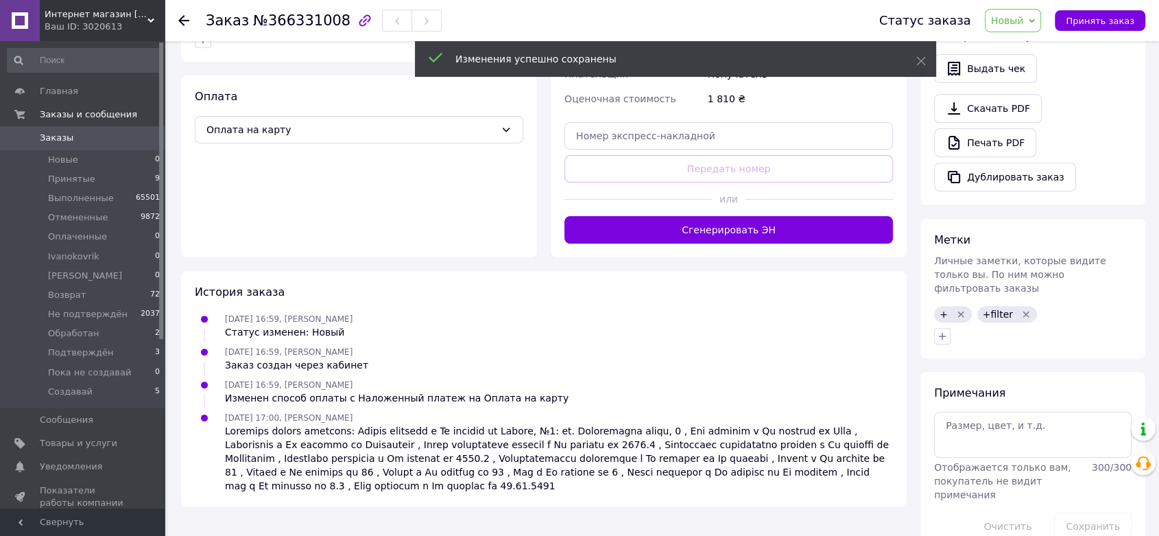
scroll to position [407, 0]
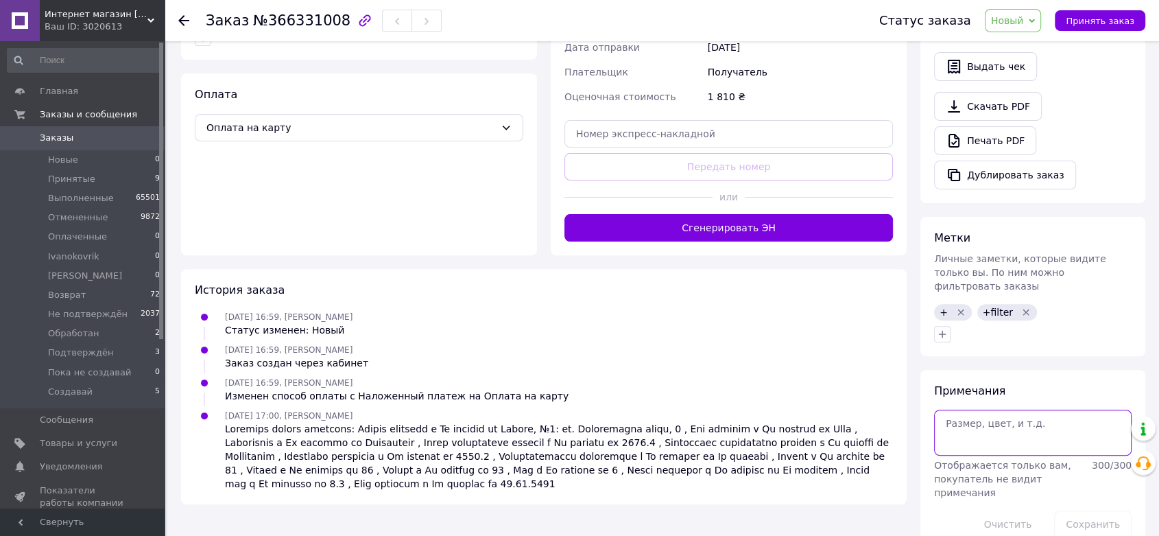
click at [962, 409] on textarea at bounding box center [1033, 431] width 198 height 45
paste textarea "PR 1541-0331"
paste textarea "PURFLUX C491"
paste textarea "PR [DATE]-3125"
click at [1005, 423] on textarea "PR 1541-0331 *** 220 PURFLUX C491 *** 540 PR [DATE][PHONE_NUMBER]" at bounding box center [1033, 431] width 198 height 45
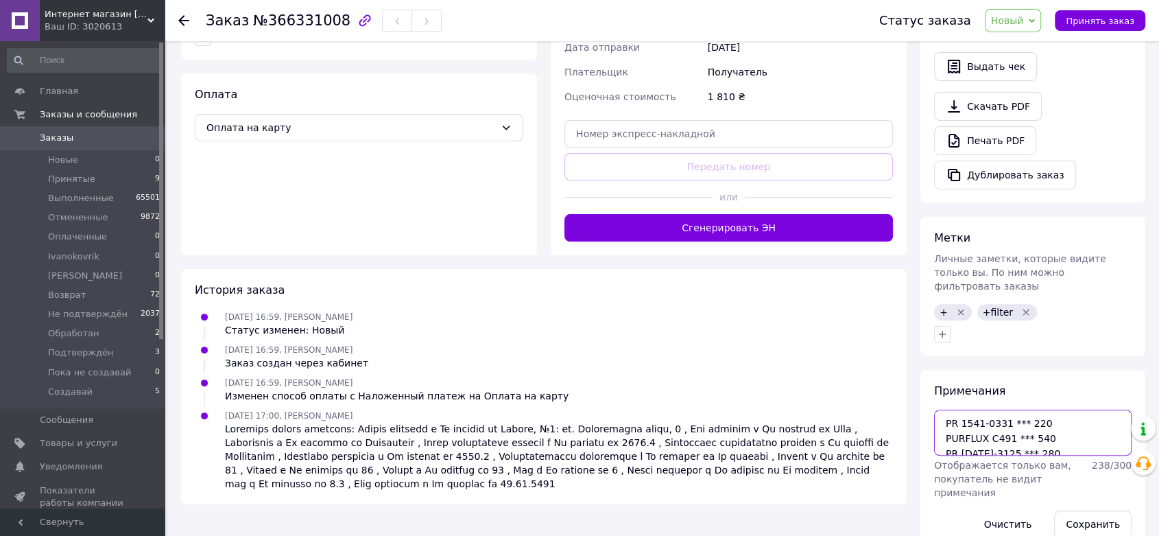
click at [1040, 421] on textarea "PR 1541-0331 *** 220 PURFLUX C491 *** 540 PR [DATE]-3125 *** 280" at bounding box center [1033, 431] width 198 height 45
paste textarea "PR 1541-0187 PROFIT"
paste textarea "WF8178"
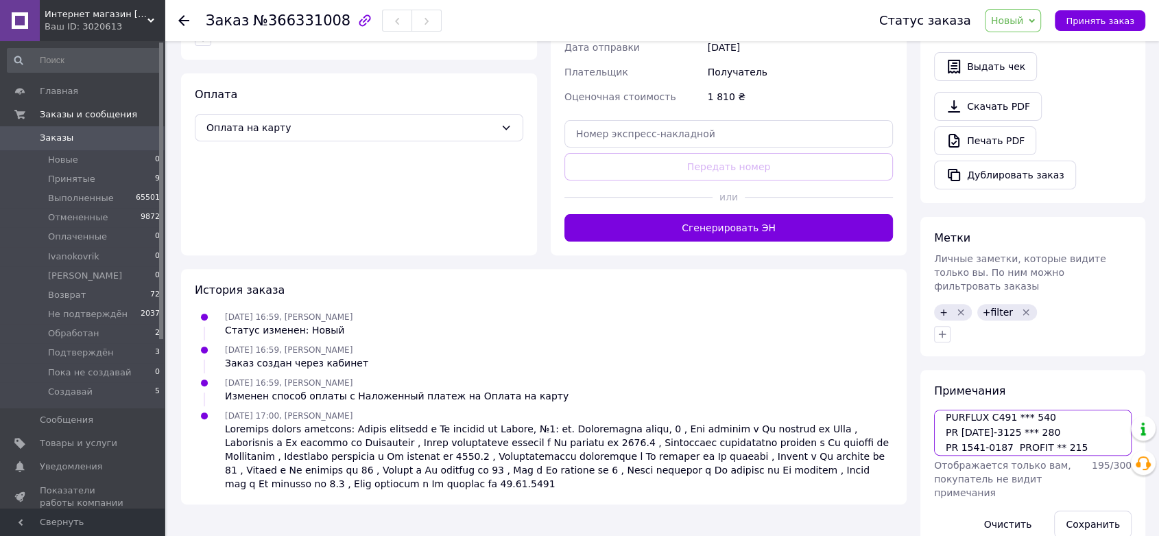
scroll to position [36, 0]
paste textarea "SA227"
click at [942, 409] on textarea "PR 1541-0331 *** 220 PURFLUX C491 *** 540 PR [DATE]-3125 *** 280 PR 1541-0187 P…" at bounding box center [1033, 431] width 198 height 45
drag, startPoint x: 1014, startPoint y: 422, endPoint x: 1053, endPoint y: 422, distance: 39.1
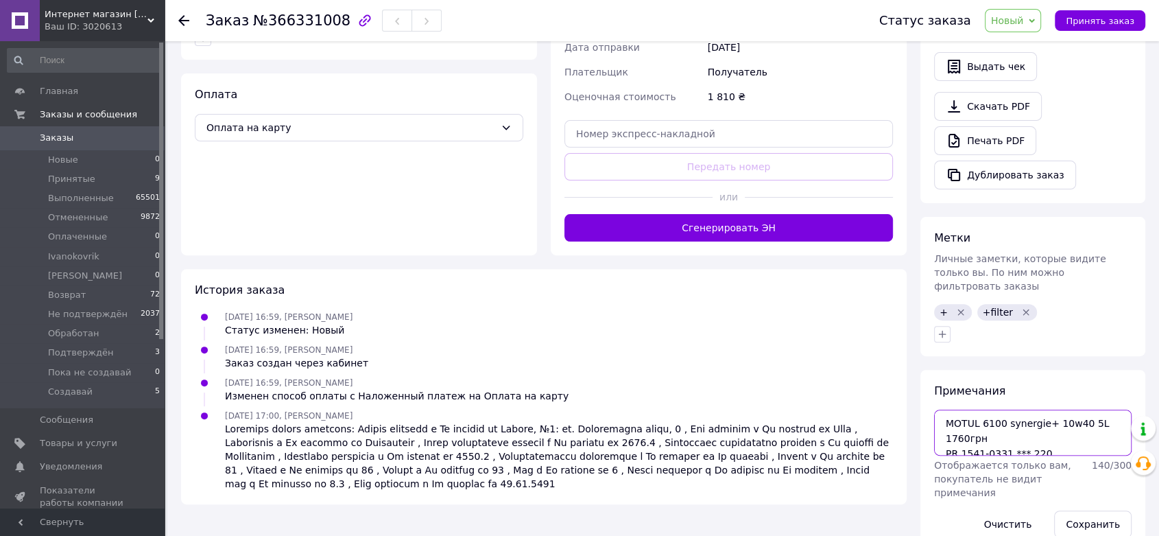
click at [1053, 422] on textarea "MOTUL 6100 synergie+ 10w40 5L 1760грн PR 1541-0331 *** 220 PURFLUX C491 *** 540…" at bounding box center [1033, 431] width 198 height 45
drag, startPoint x: 1026, startPoint y: 421, endPoint x: 1034, endPoint y: 422, distance: 8.3
click at [1034, 422] on textarea "MOTUL 6100 synergie+ 10w40 5L 1760грн PR 1541-0331 *** 220 PURFLUX C491 *** 540…" at bounding box center [1033, 431] width 198 height 45
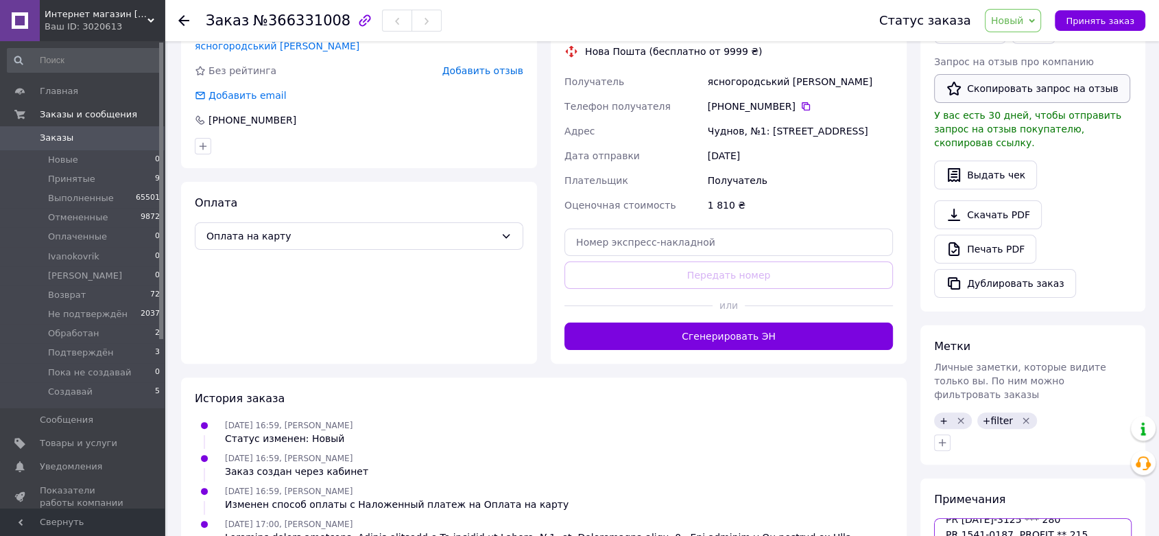
scroll to position [407, 0]
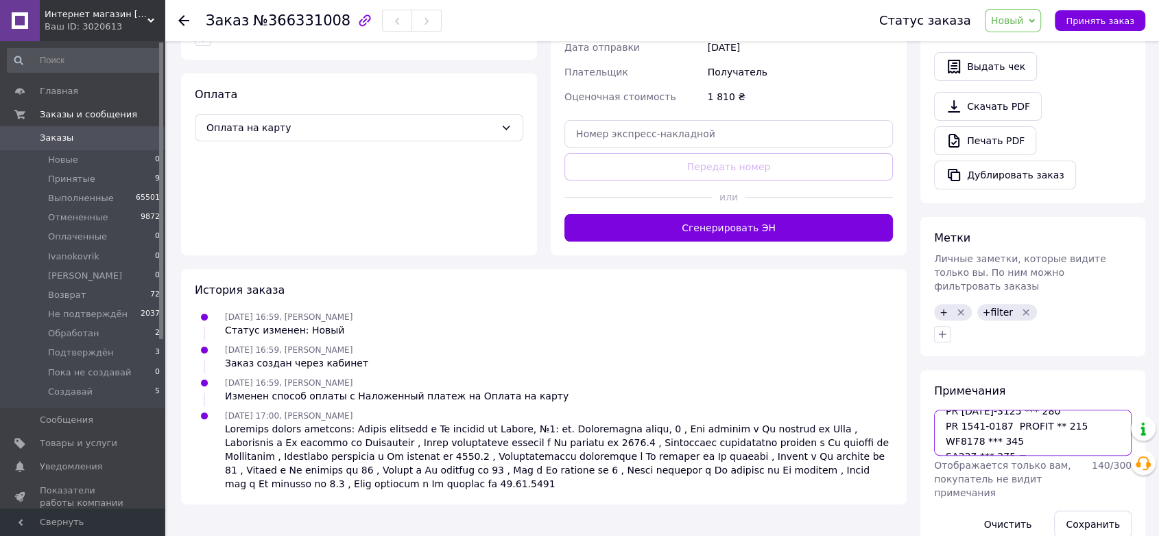
click at [1035, 427] on textarea "MOTUL 6100 synergie+ 10w40 5L 1760грн PR 1541-0331 *** 220 PURFLUX C491 *** 540…" at bounding box center [1033, 431] width 198 height 45
type textarea "MOTUL 6100 synergie+ 10w40 5L 1760грн PR 1541-0331 *** 220 PURFLUX C491 *** 540…"
click at [1086, 510] on button "Сохранить" at bounding box center [1093, 523] width 78 height 27
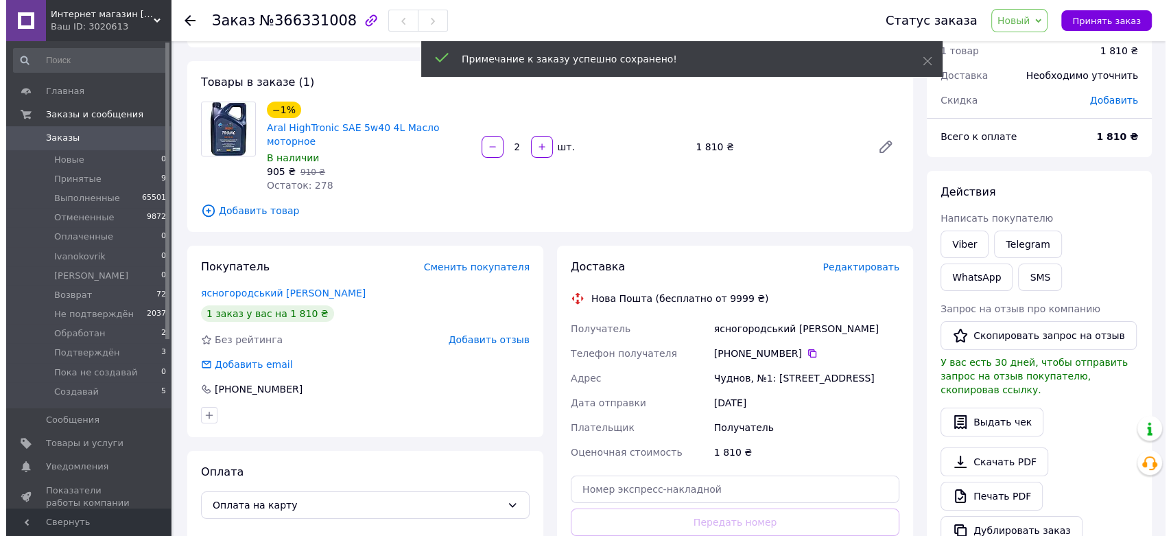
scroll to position [0, 0]
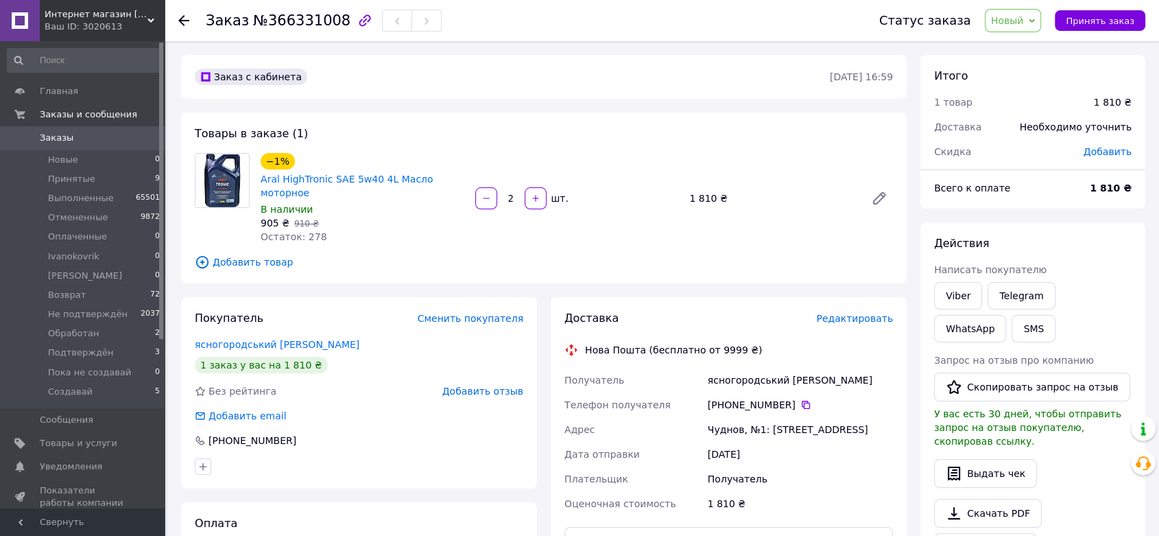
click at [869, 313] on span "Редактировать" at bounding box center [854, 318] width 77 height 11
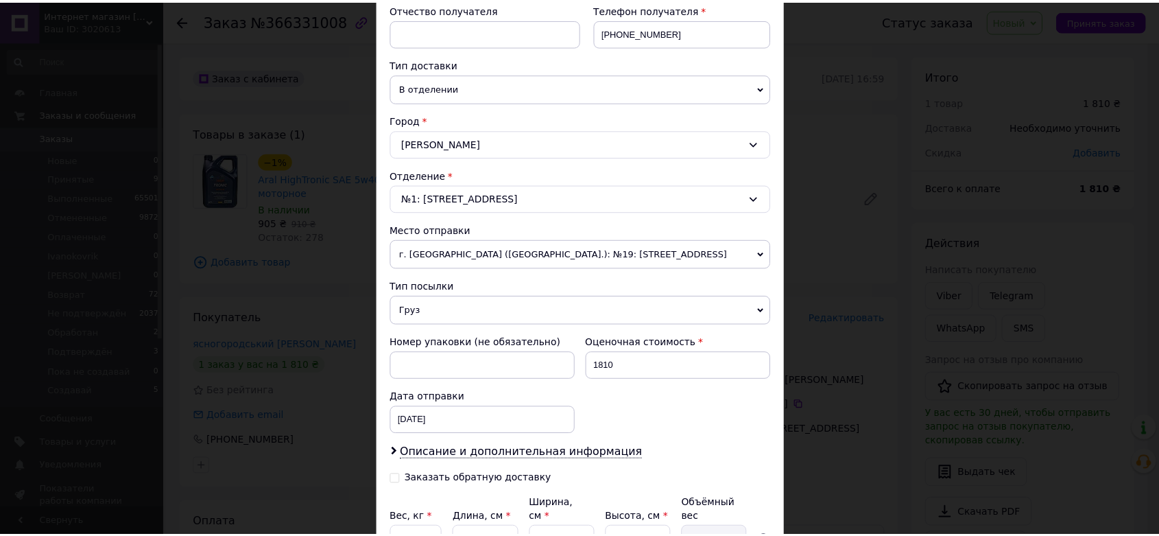
scroll to position [397, 0]
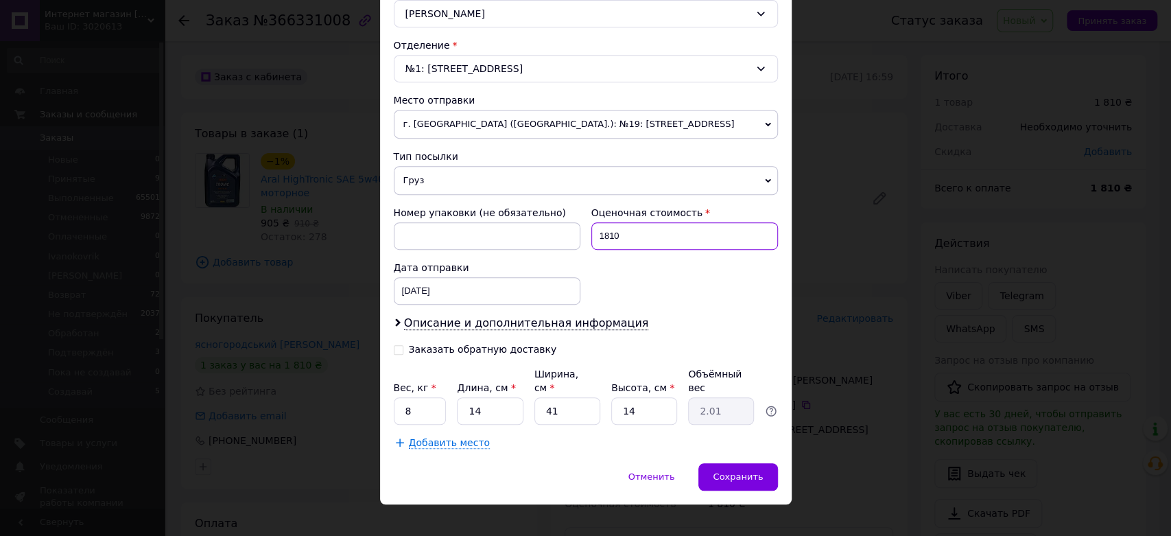
click at [625, 235] on input "1810" at bounding box center [684, 235] width 187 height 27
type input "5445"
click at [726, 463] on div "Сохранить" at bounding box center [737, 476] width 79 height 27
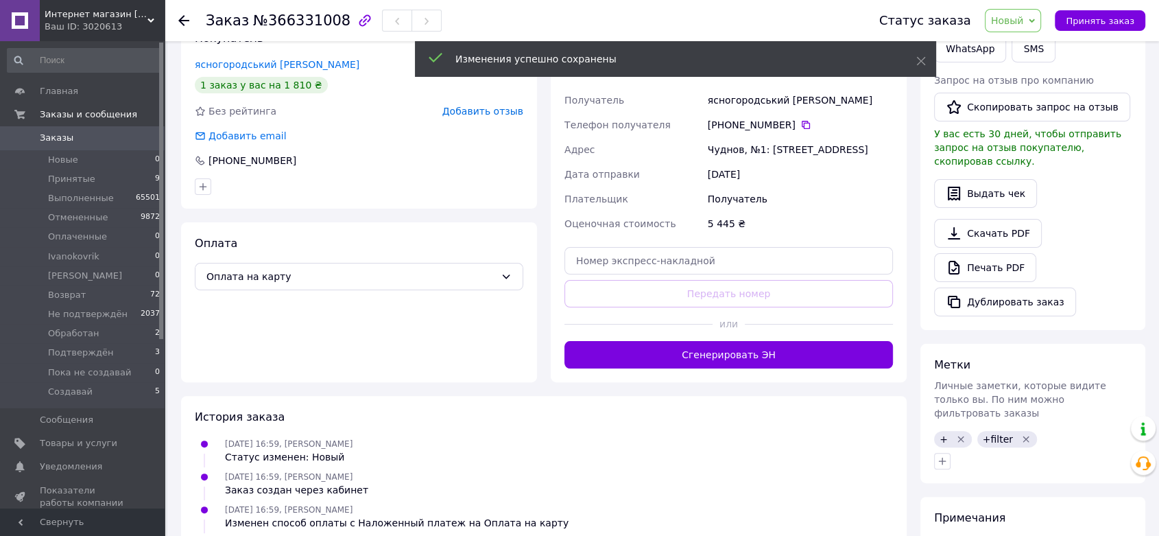
scroll to position [381, 0]
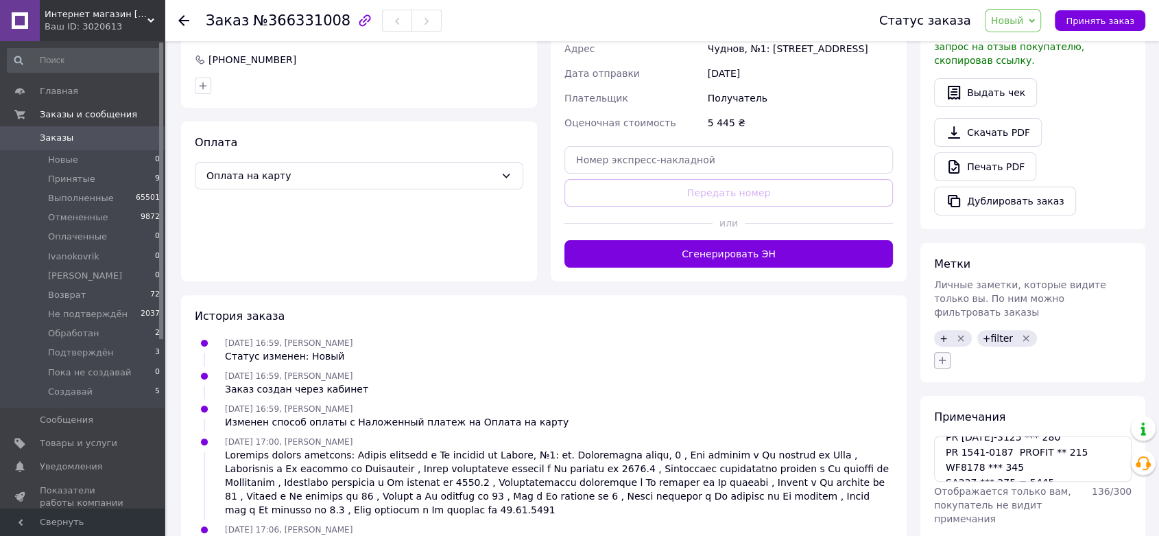
click at [940, 352] on button "button" at bounding box center [942, 360] width 16 height 16
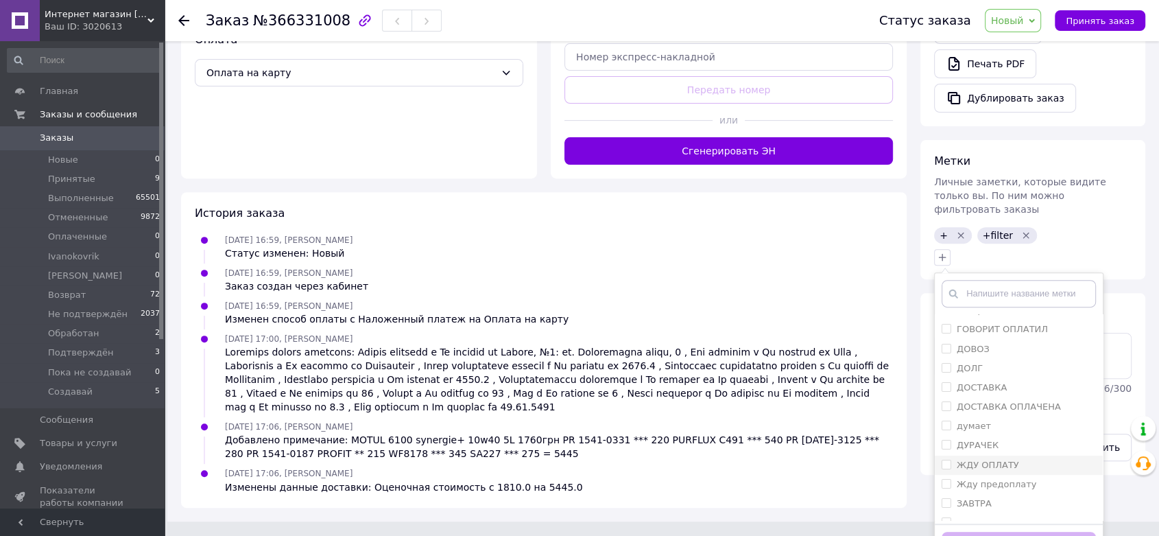
click at [982, 460] on label "ЖДУ ОПЛАТУ" at bounding box center [988, 465] width 62 height 10
checkbox input "true"
click at [960, 434] on label "A" at bounding box center [960, 439] width 6 height 10
checkbox input "true"
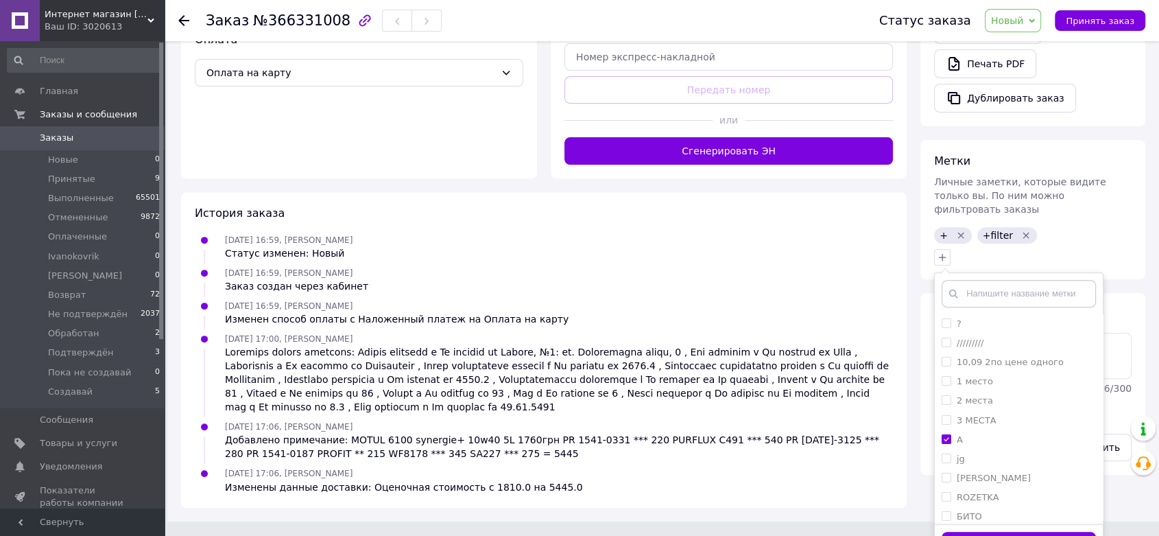
click at [1016, 532] on button "Добавить метку" at bounding box center [1019, 545] width 154 height 27
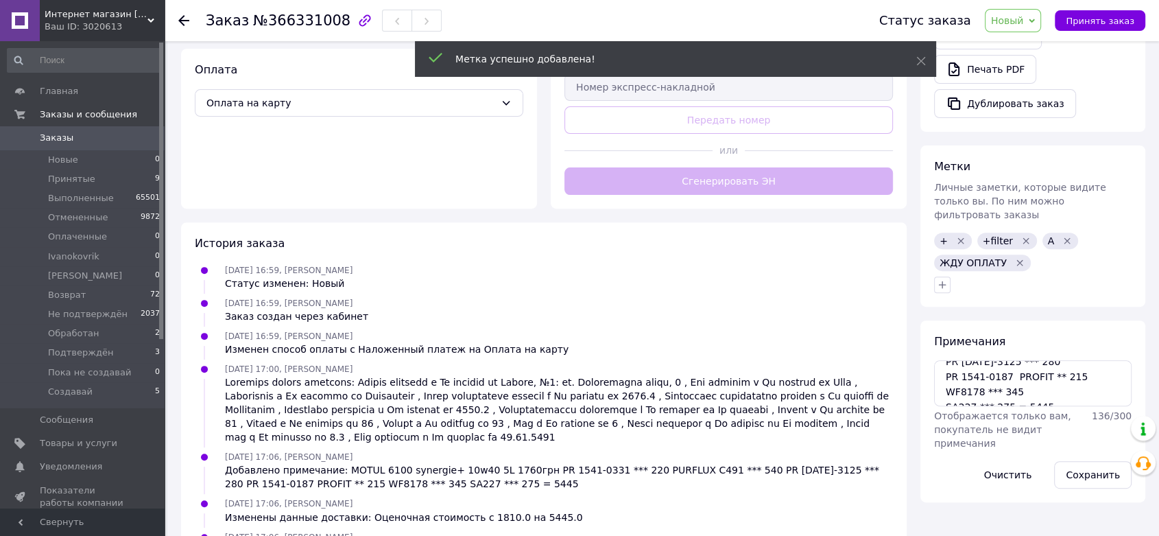
scroll to position [484, 0]
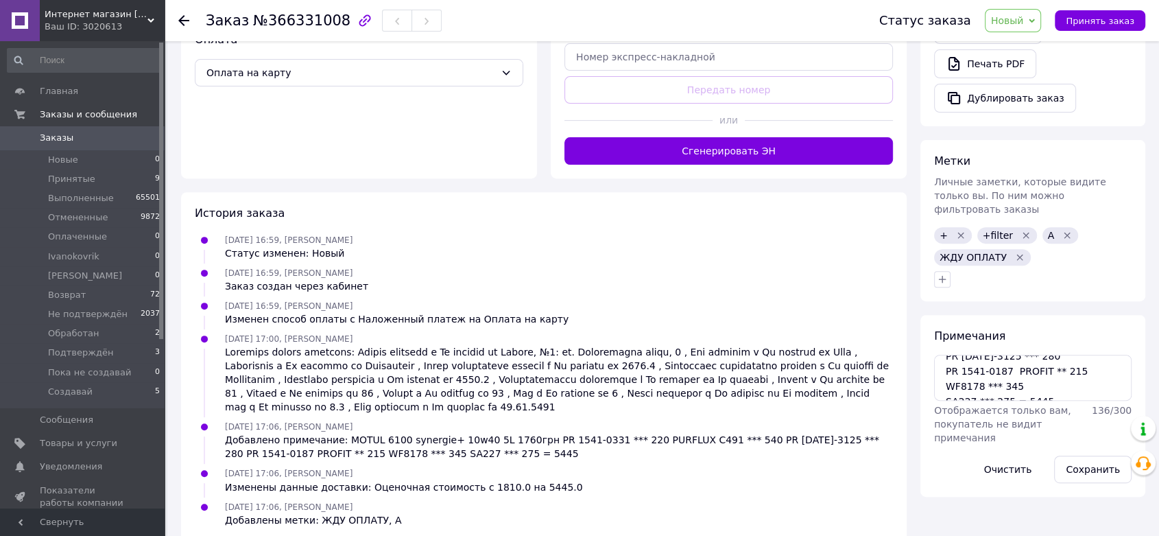
click at [1024, 16] on span "Новый" at bounding box center [1007, 20] width 33 height 11
click at [1021, 52] on li "Принят" at bounding box center [1034, 48] width 97 height 21
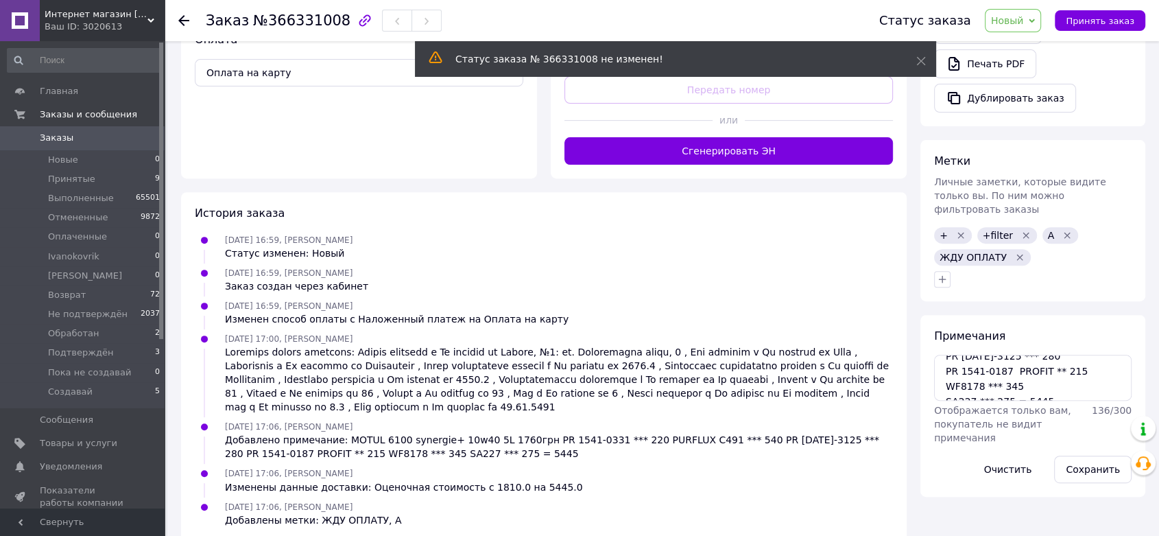
click at [60, 134] on span "Заказы" at bounding box center [57, 138] width 34 height 12
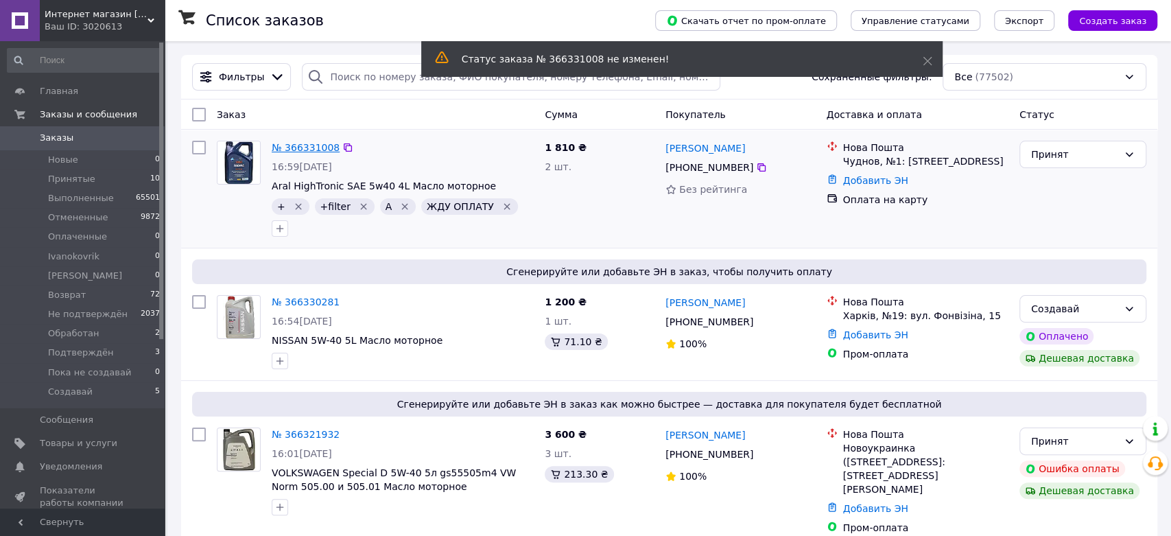
click at [290, 147] on link "№ 366331008" at bounding box center [306, 147] width 68 height 11
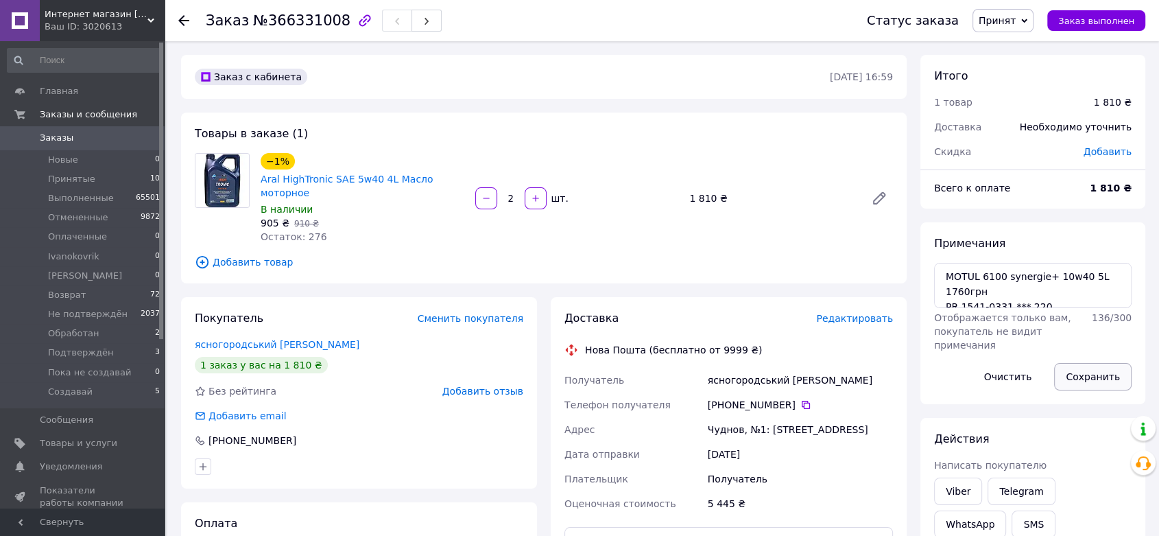
click at [1096, 381] on button "Сохранить" at bounding box center [1093, 376] width 78 height 27
click at [69, 140] on span "Заказы" at bounding box center [83, 138] width 87 height 12
